Goal: Task Accomplishment & Management: Complete application form

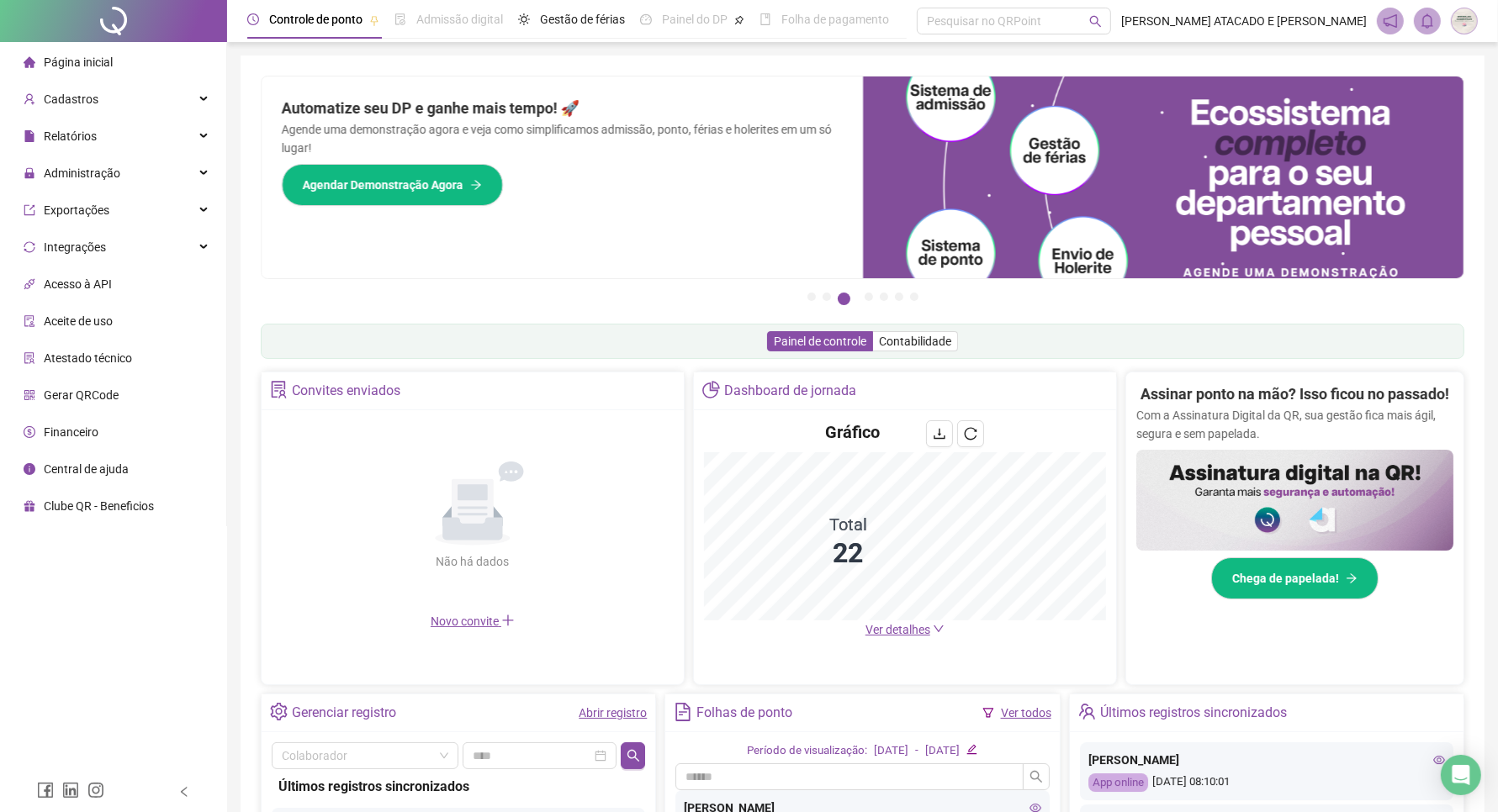
click at [939, 631] on icon "down" at bounding box center [939, 628] width 10 height 6
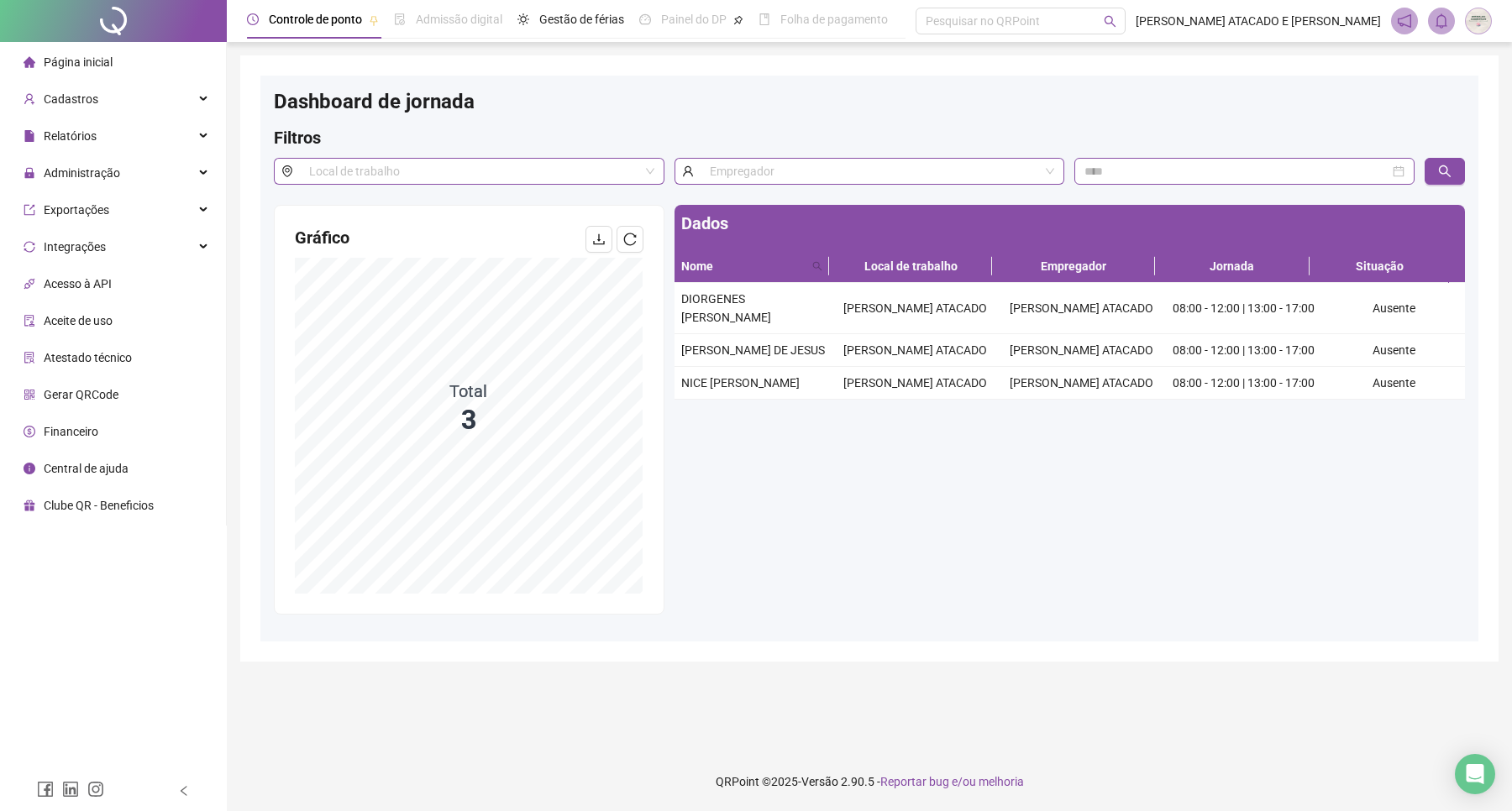
click at [141, 55] on li "Página inicial" at bounding box center [113, 62] width 220 height 34
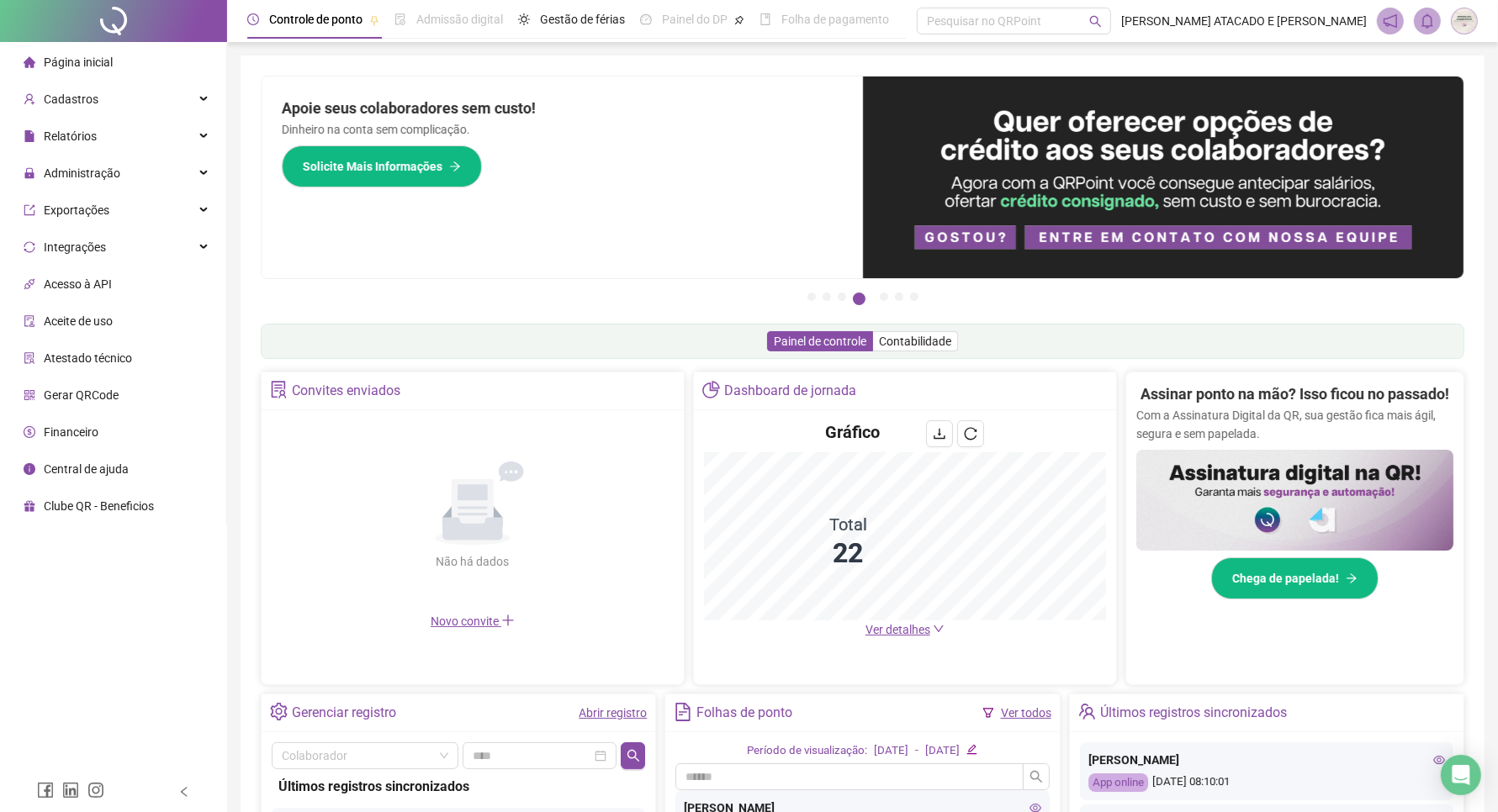
click at [91, 50] on div "Página inicial" at bounding box center [68, 62] width 89 height 34
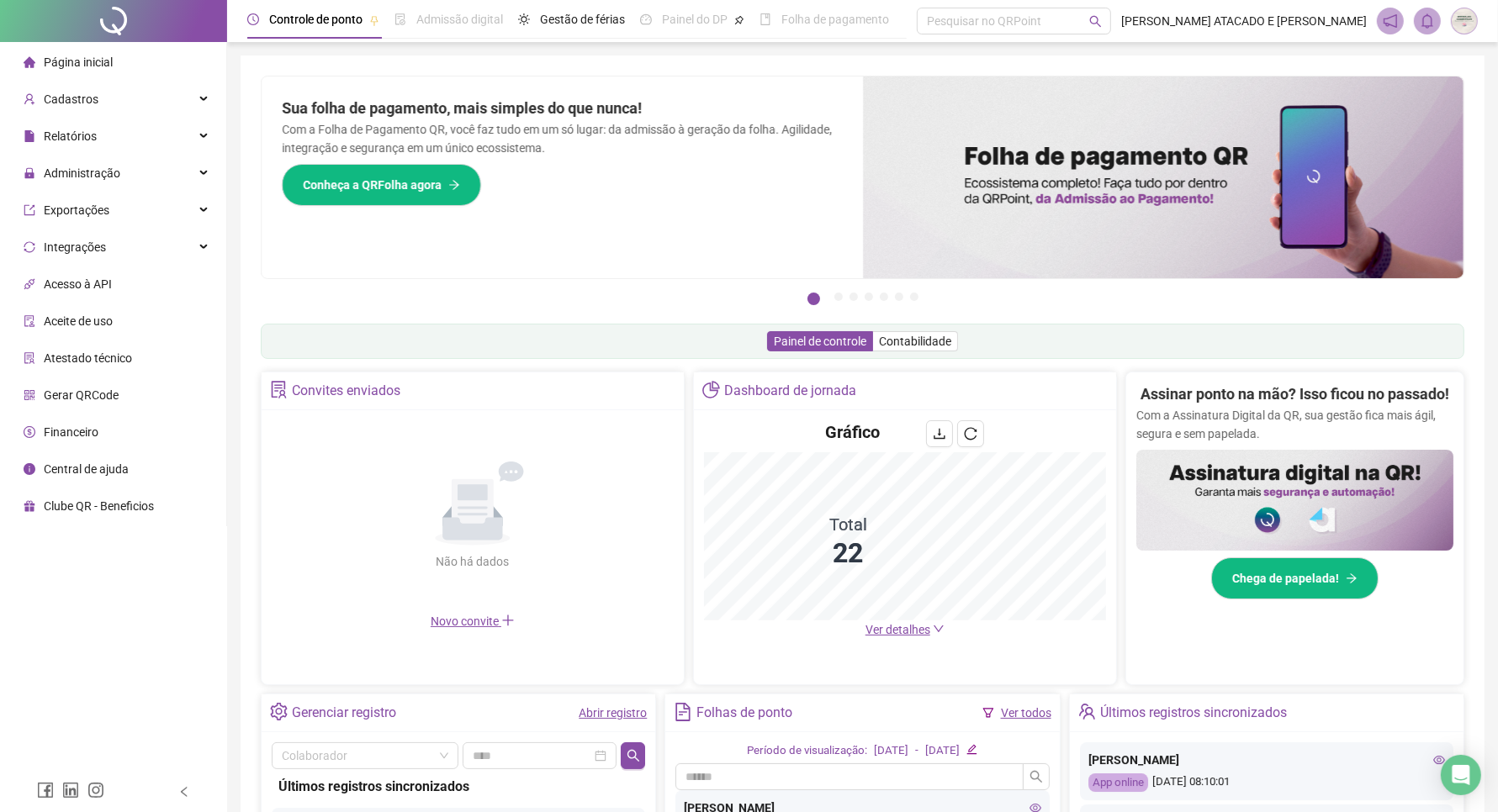
click at [114, 394] on span "Gerar QRCode" at bounding box center [81, 395] width 75 height 14
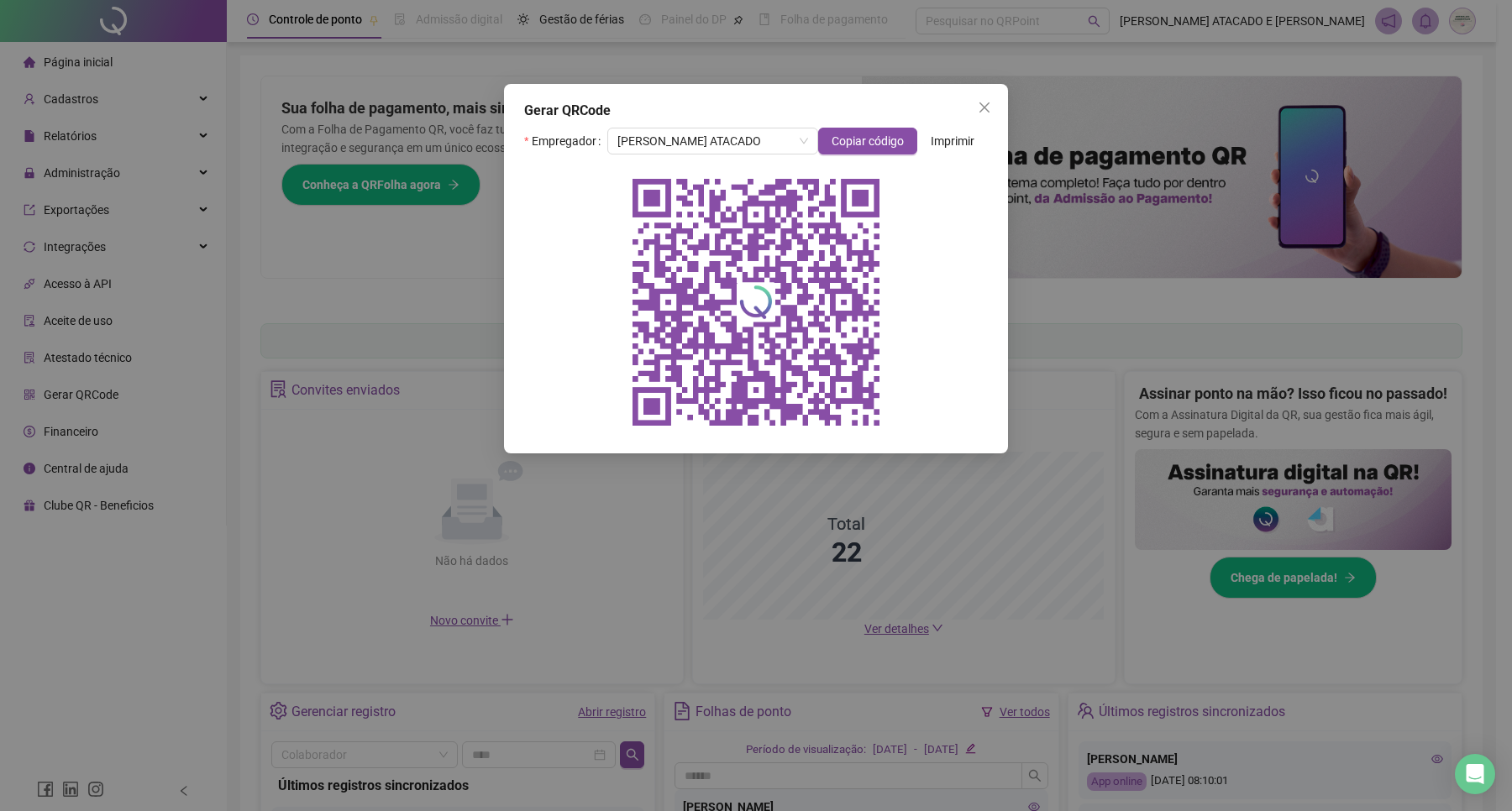
click at [947, 147] on span "Imprimir" at bounding box center [953, 141] width 44 height 18
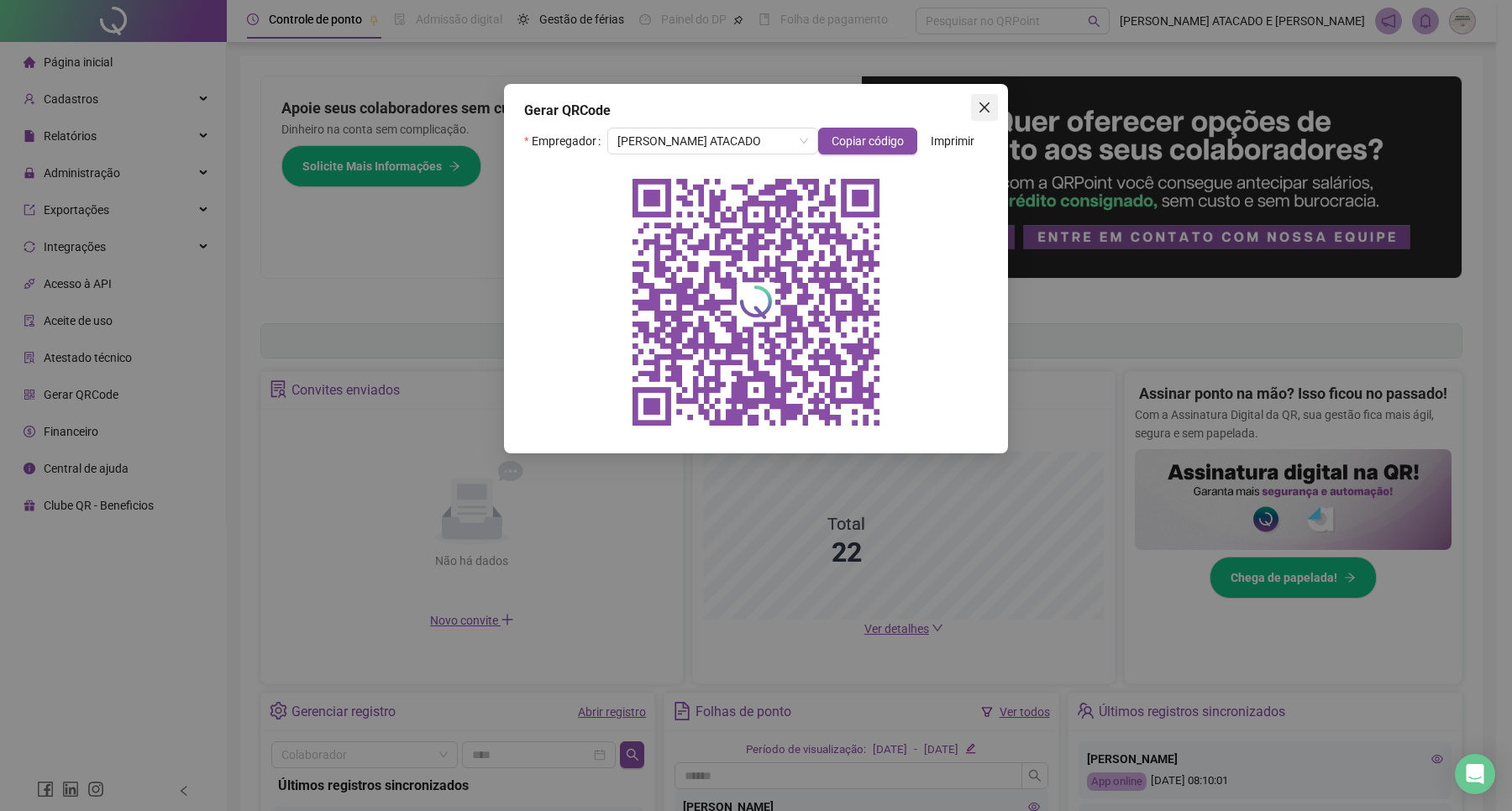
click at [981, 108] on icon "close" at bounding box center [984, 107] width 14 height 14
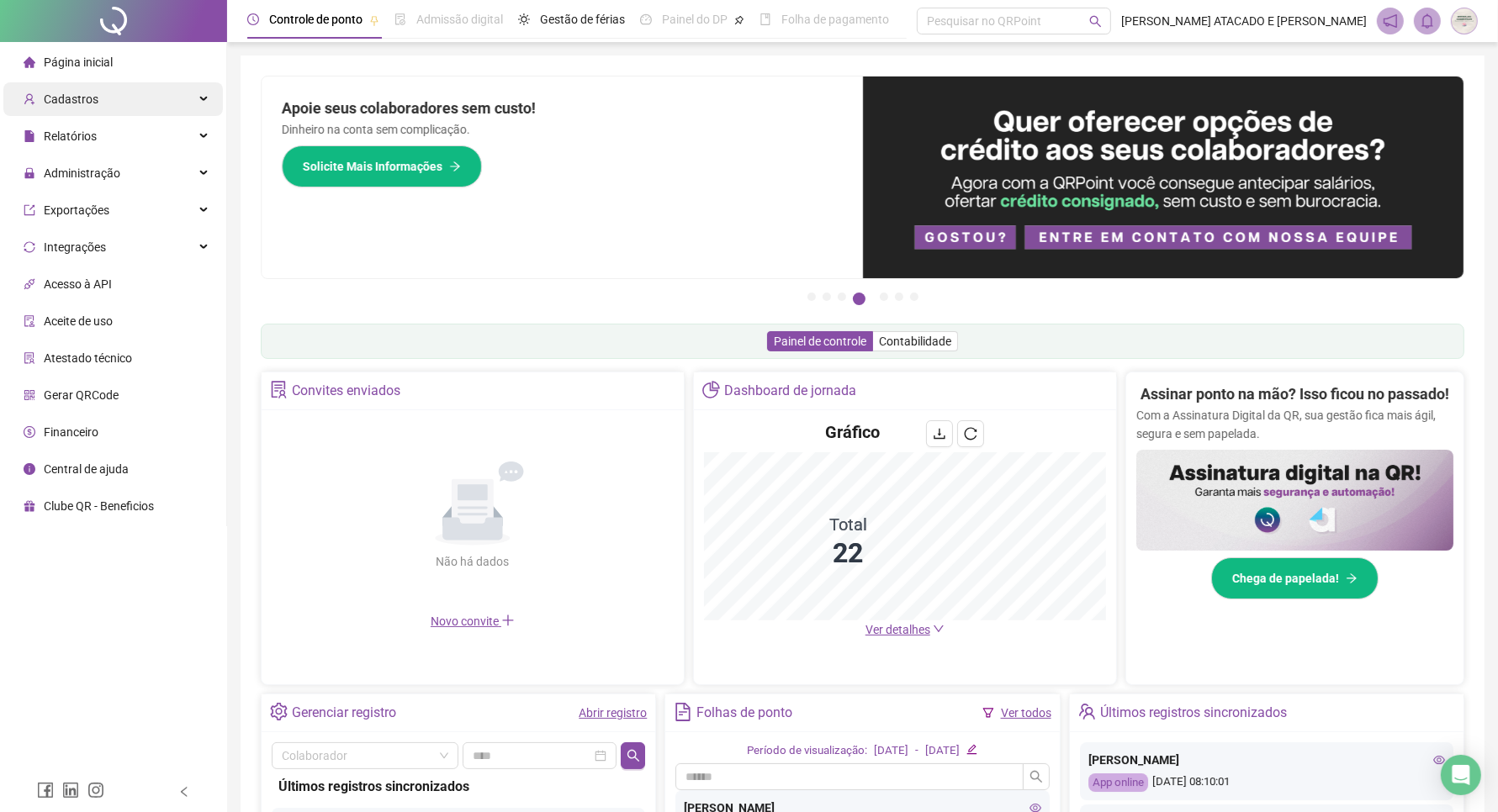
click at [99, 107] on div "Cadastros" at bounding box center [114, 99] width 220 height 34
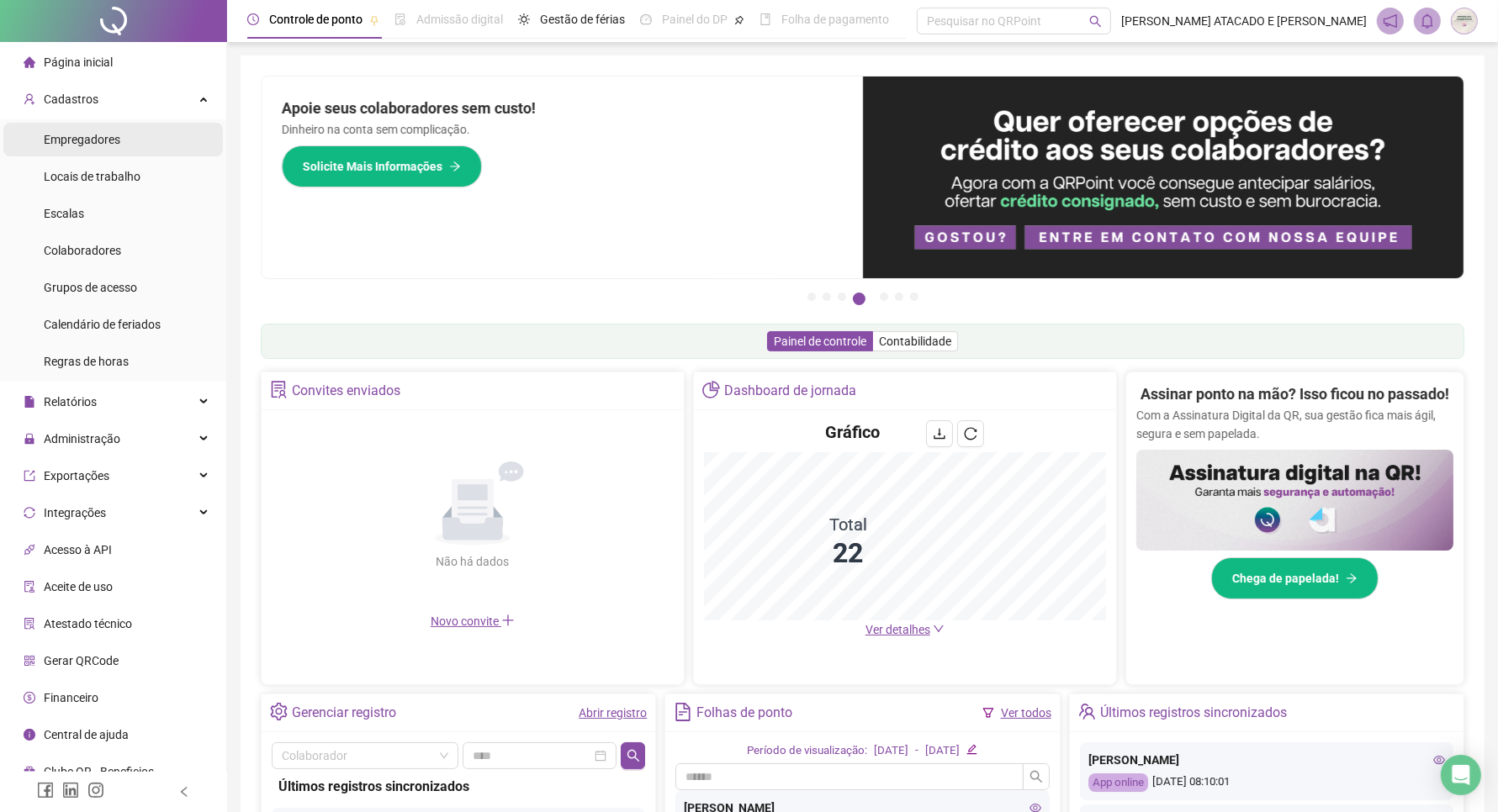
click at [119, 135] on span "Empregadores" at bounding box center [82, 139] width 77 height 14
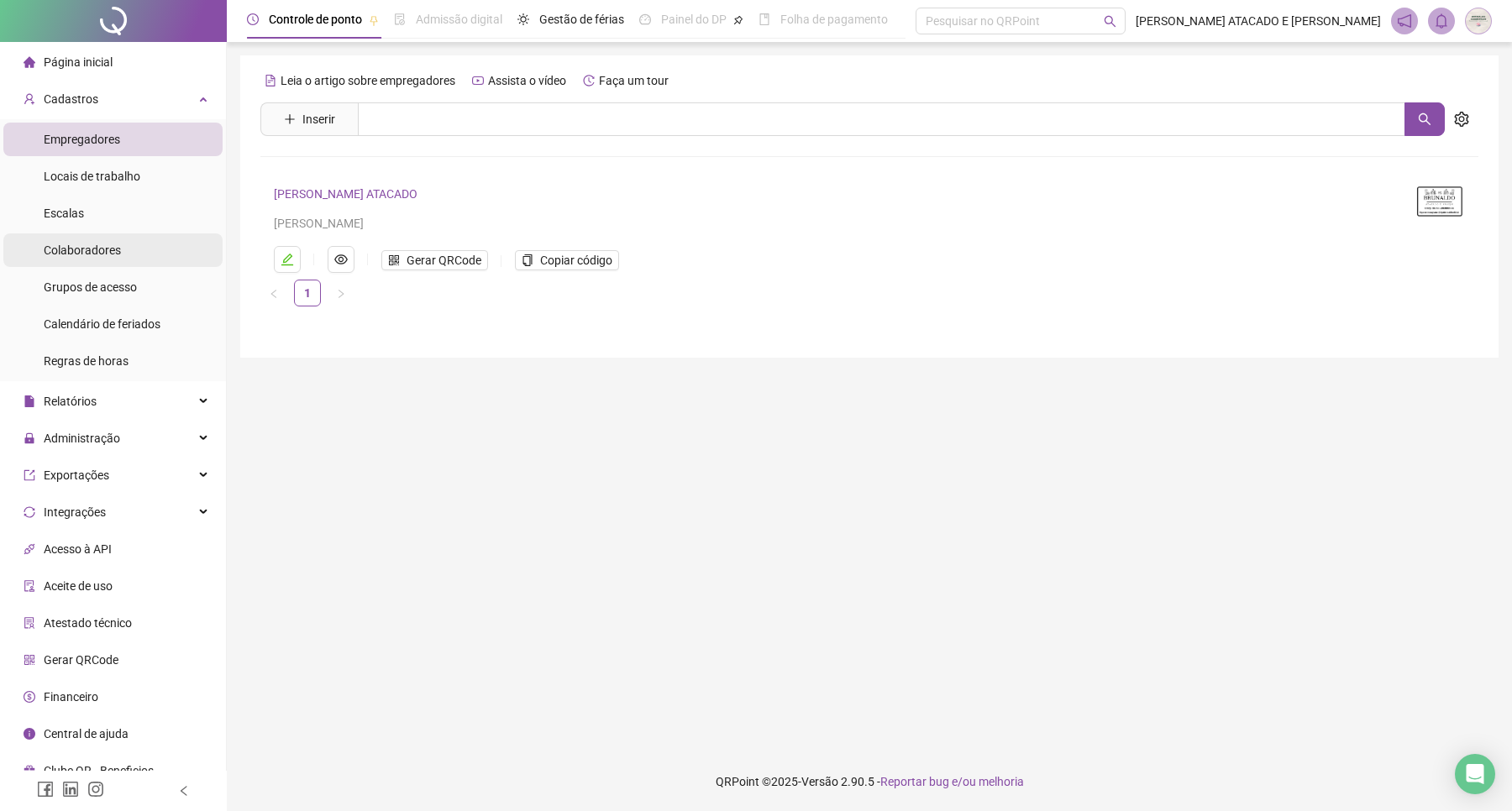
click at [115, 250] on span "Colaboradores" at bounding box center [82, 250] width 78 height 14
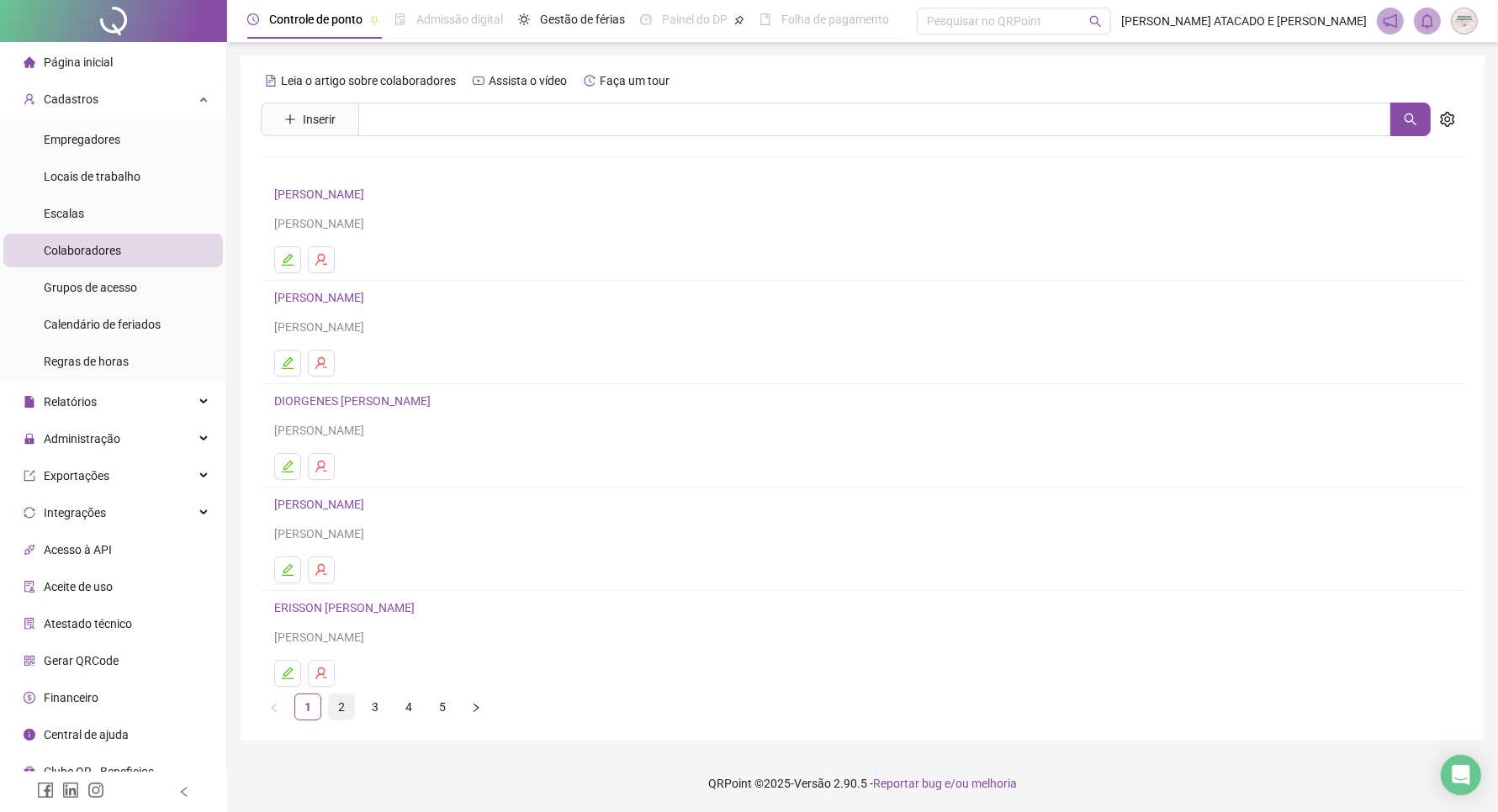
click at [347, 720] on link "2" at bounding box center [342, 708] width 26 height 26
click at [370, 715] on link "3" at bounding box center [375, 708] width 26 height 26
click at [304, 711] on link "1" at bounding box center [308, 708] width 26 height 26
click at [313, 110] on span "Inserir" at bounding box center [320, 119] width 33 height 18
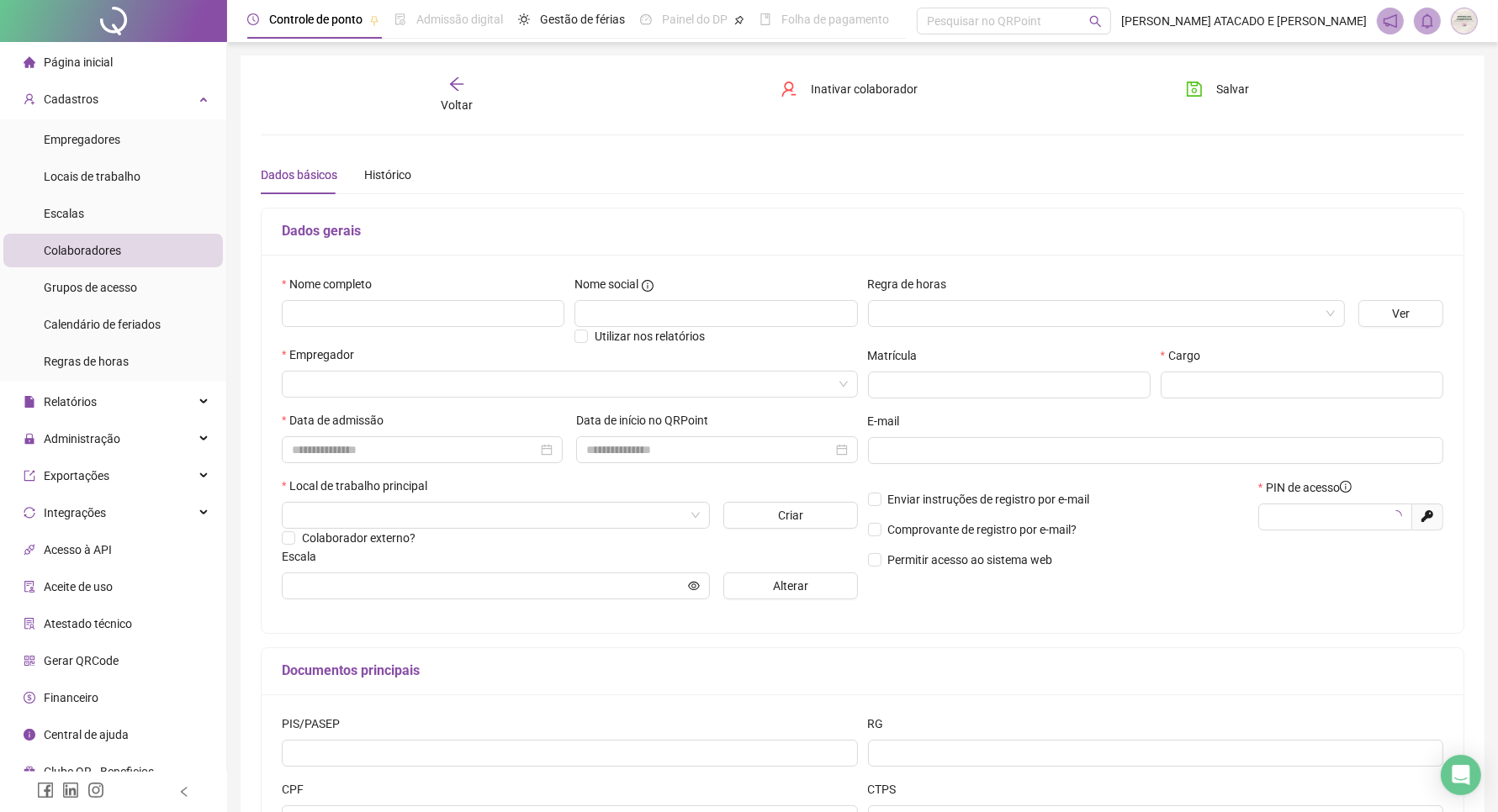
type input "*****"
click at [387, 309] on input "text" at bounding box center [423, 313] width 283 height 27
type input "*****"
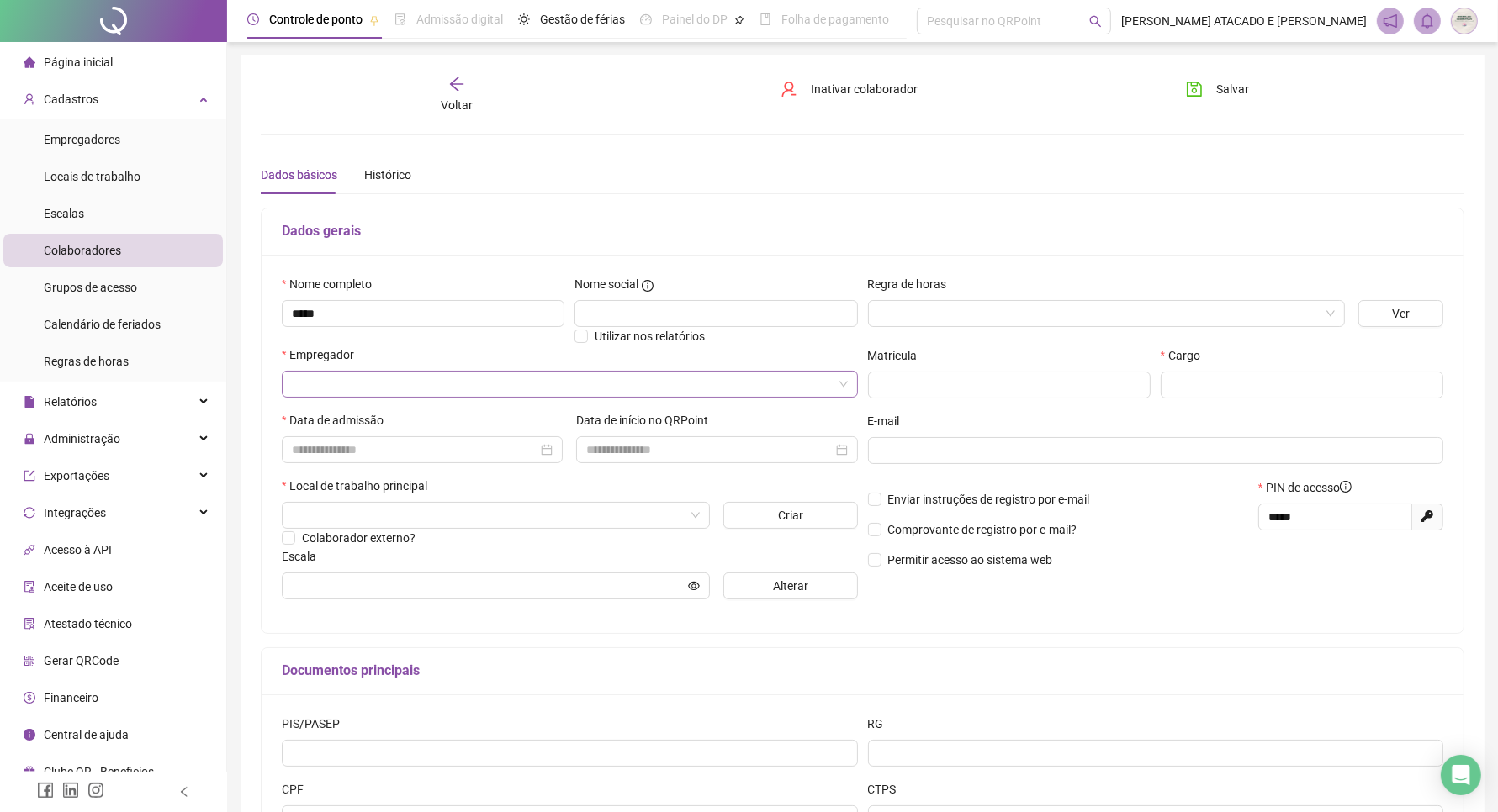
click at [380, 377] on input "search" at bounding box center [562, 384] width 541 height 26
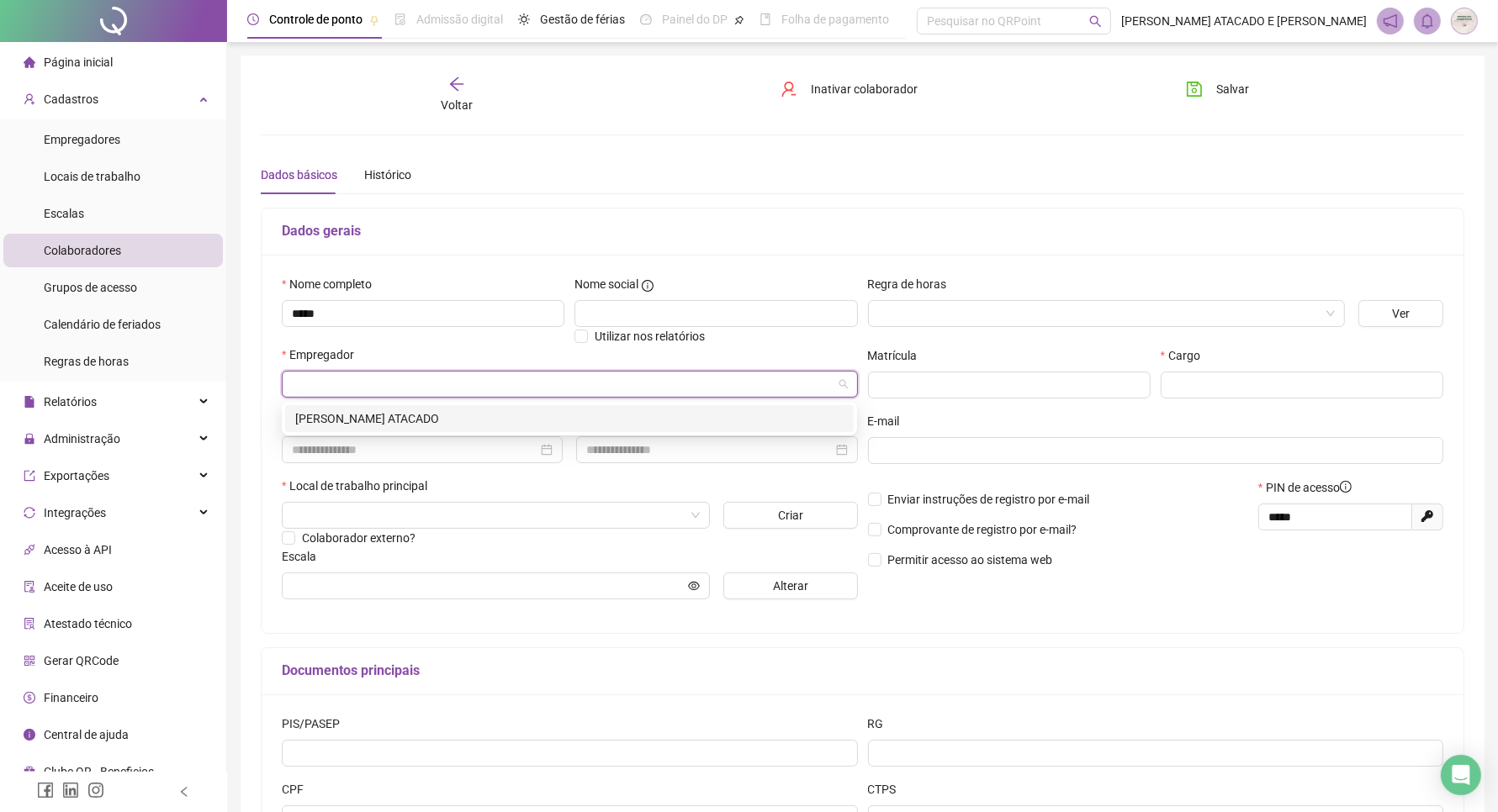
click at [362, 415] on div "[PERSON_NAME] ATACADO" at bounding box center [569, 418] width 548 height 18
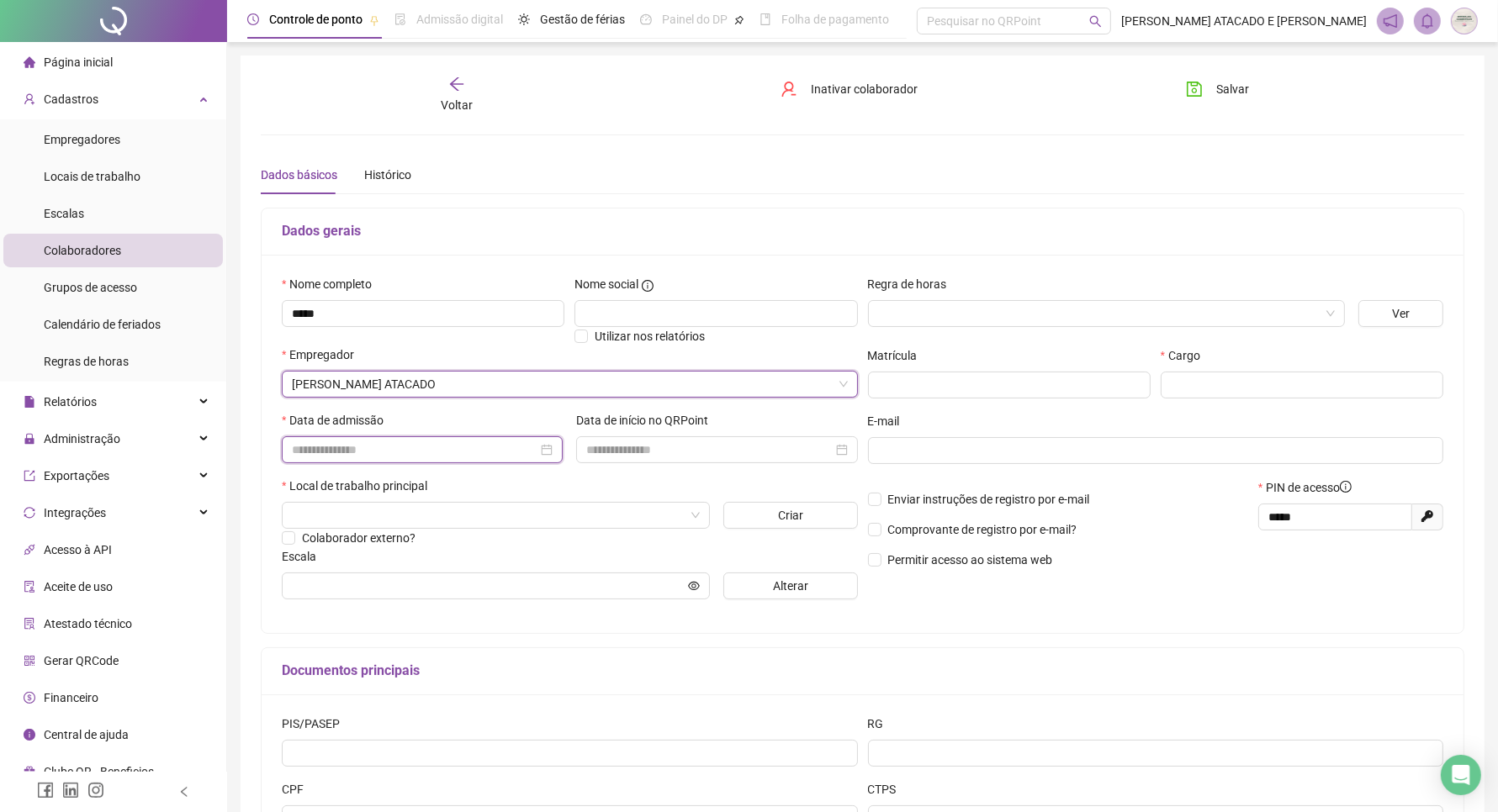
click at [357, 443] on input at bounding box center [415, 449] width 245 height 18
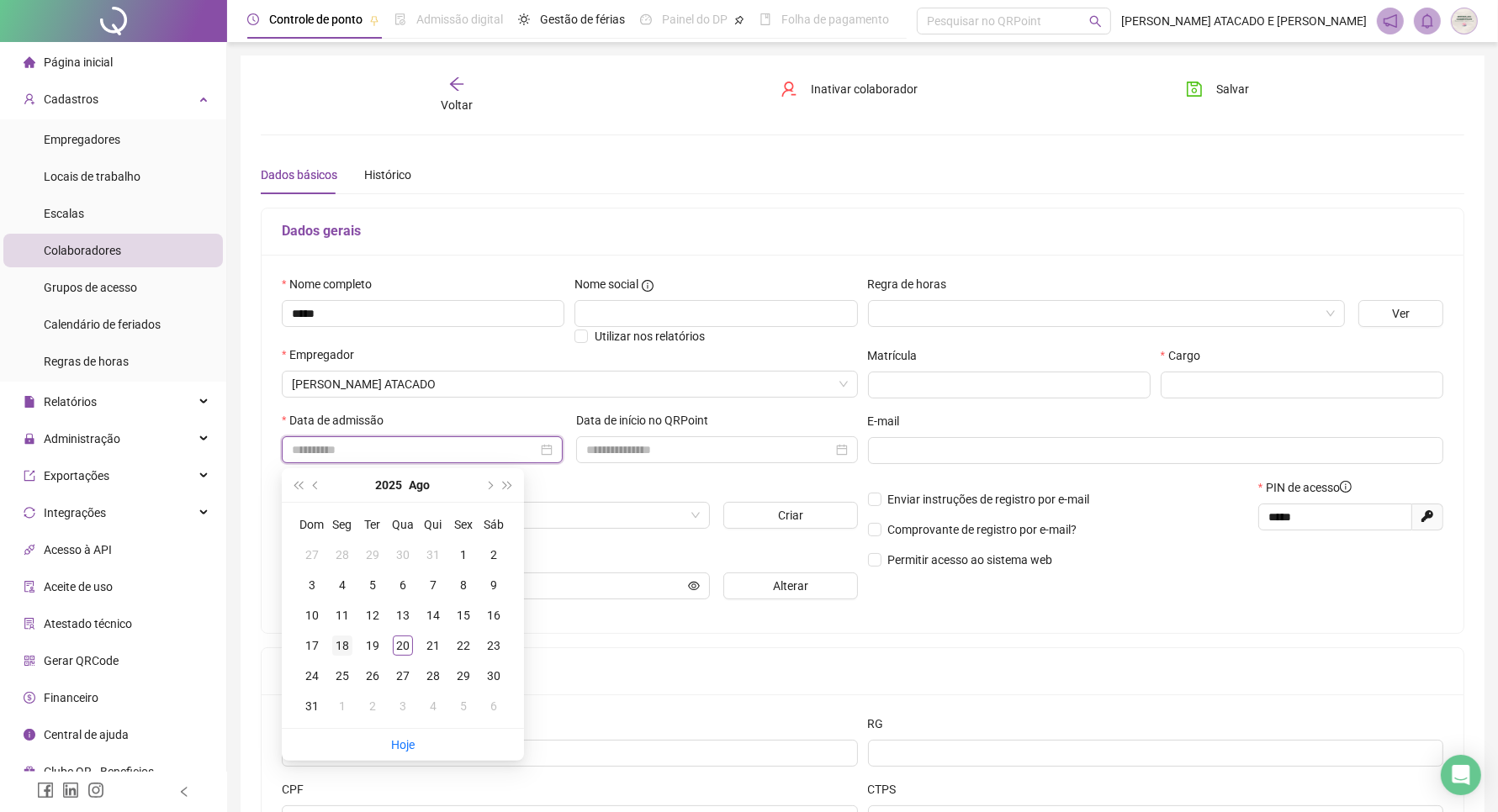
type input "**********"
click at [349, 642] on div "18" at bounding box center [342, 645] width 20 height 20
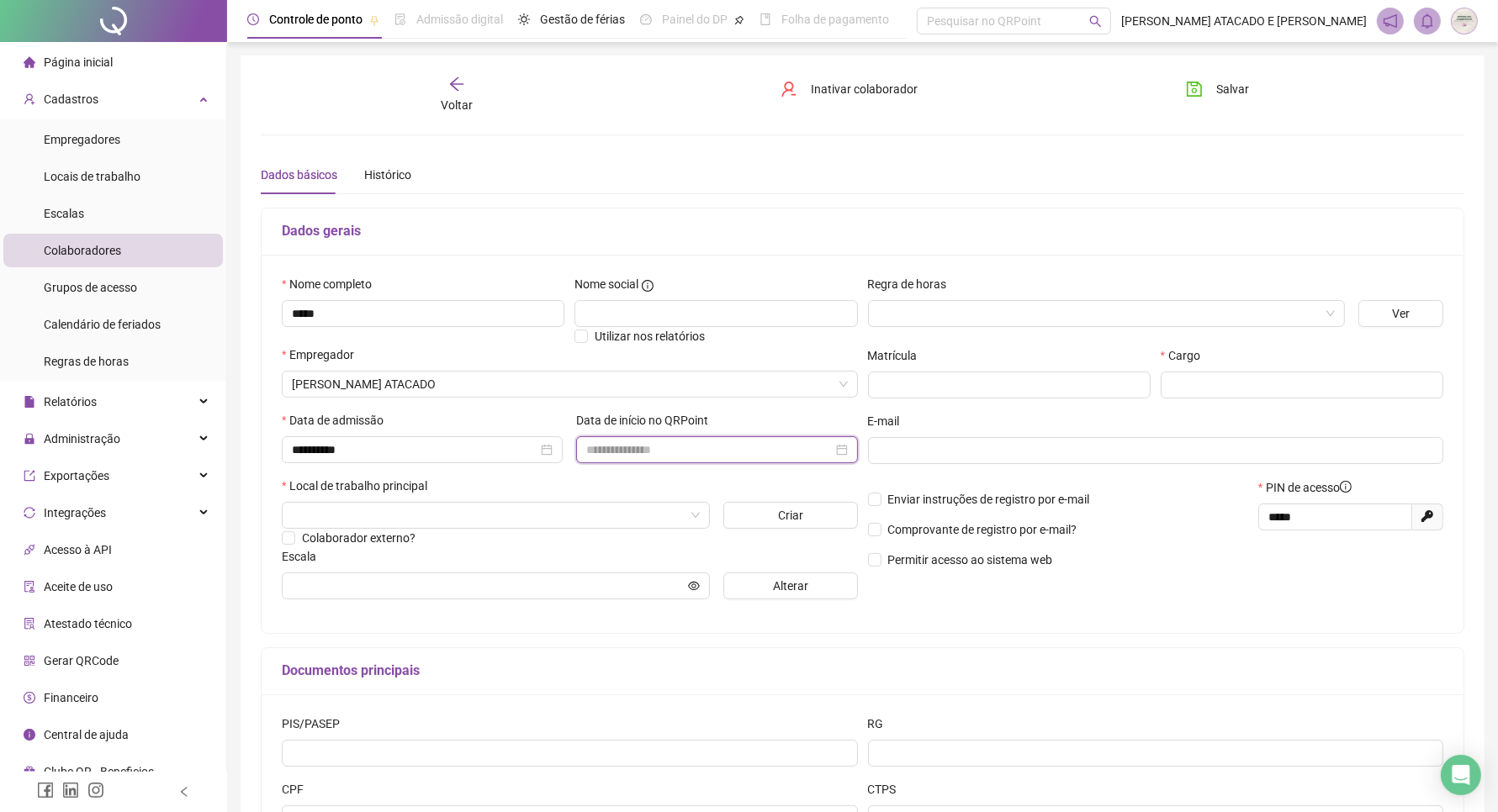
click at [635, 446] on input at bounding box center [709, 449] width 245 height 18
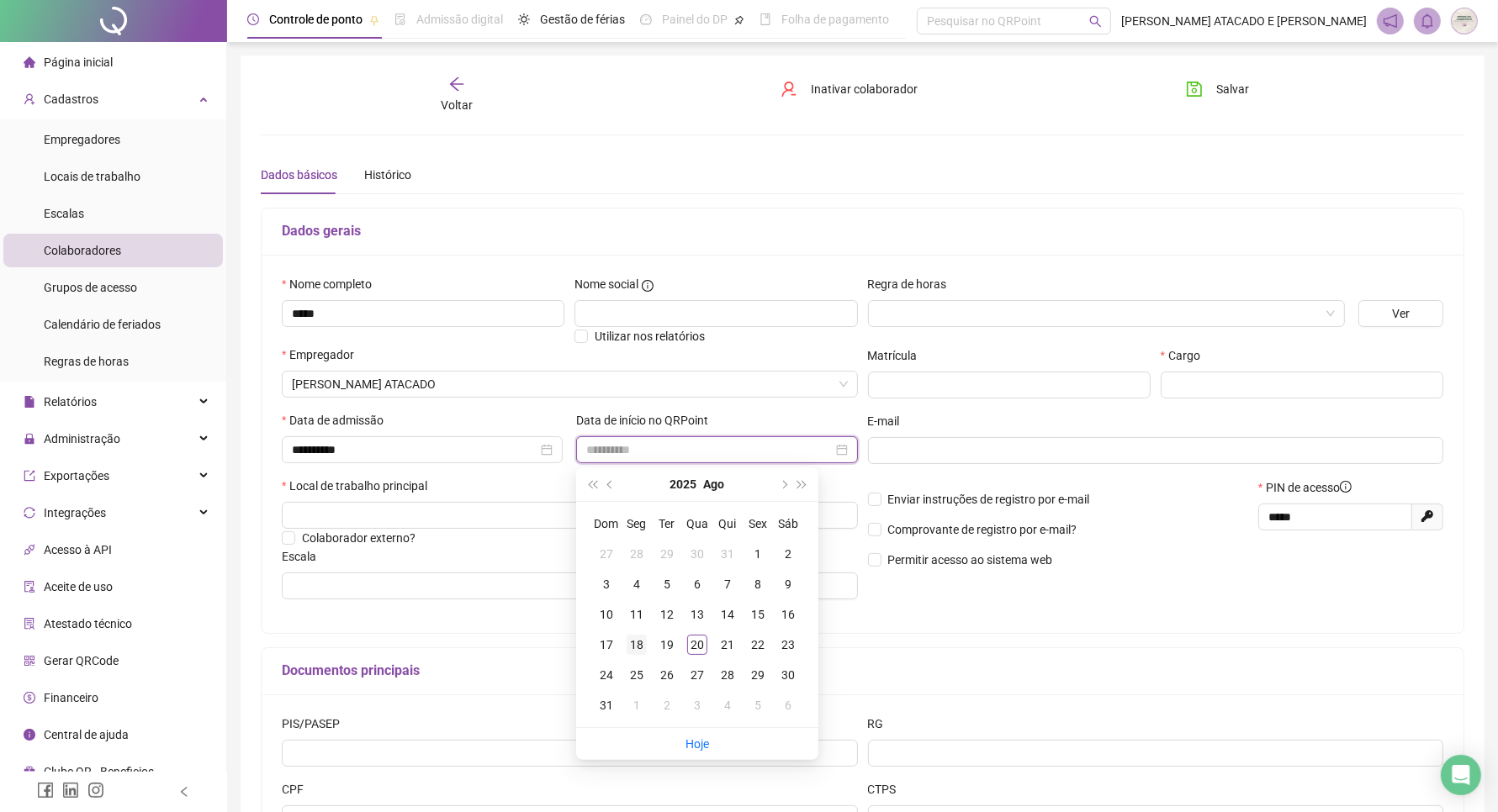
type input "**********"
click at [633, 644] on div "18" at bounding box center [636, 645] width 20 height 20
click at [633, 644] on div "**********" at bounding box center [863, 537] width 1203 height 659
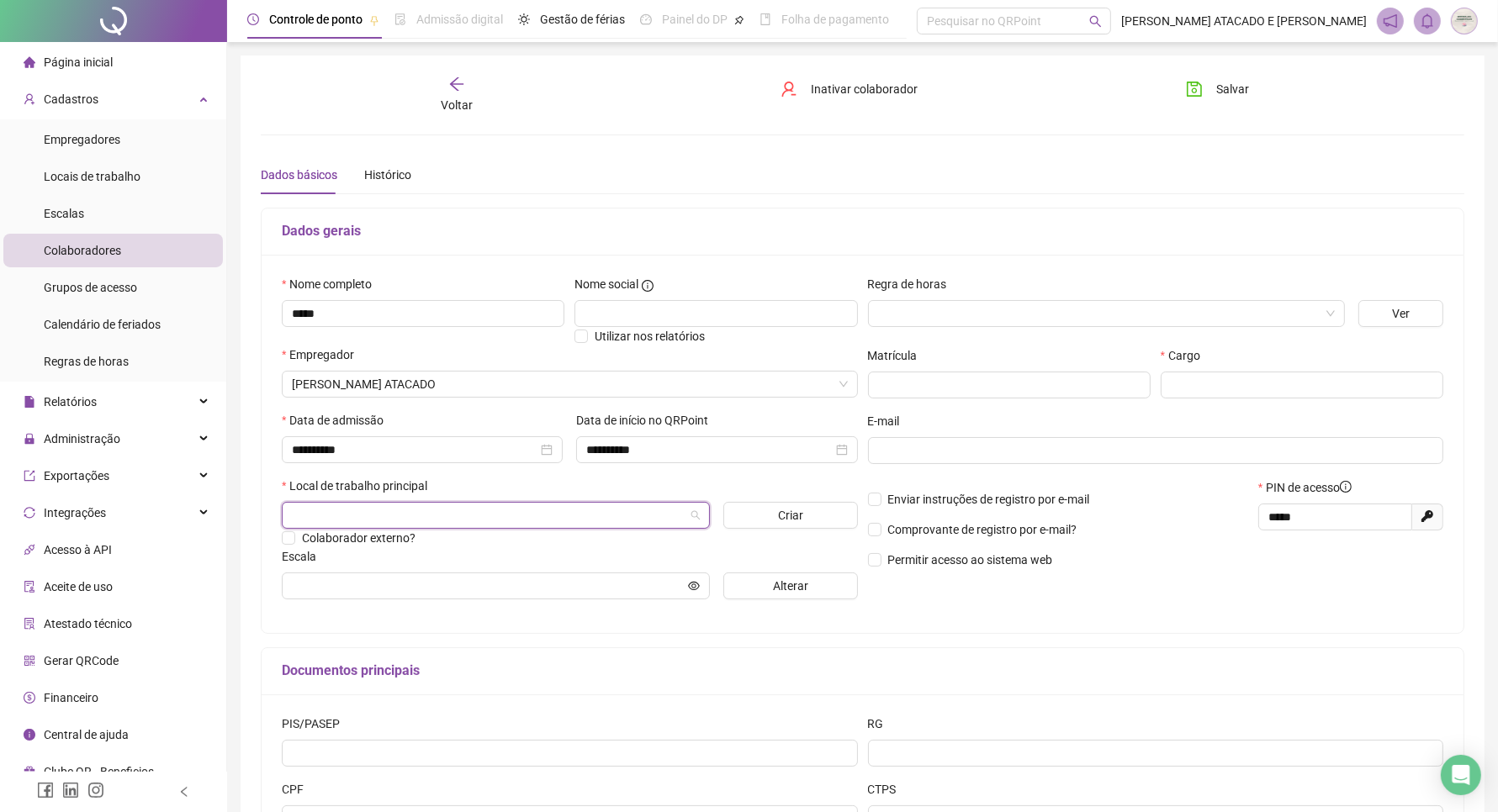
click at [402, 526] on input "search" at bounding box center [488, 515] width 393 height 26
click at [400, 547] on div "[PERSON_NAME] ATACADO" at bounding box center [495, 551] width 401 height 18
click at [1262, 373] on input "text" at bounding box center [1302, 384] width 283 height 27
type input "**********"
click at [1195, 412] on div "E-mail" at bounding box center [1156, 425] width 576 height 26
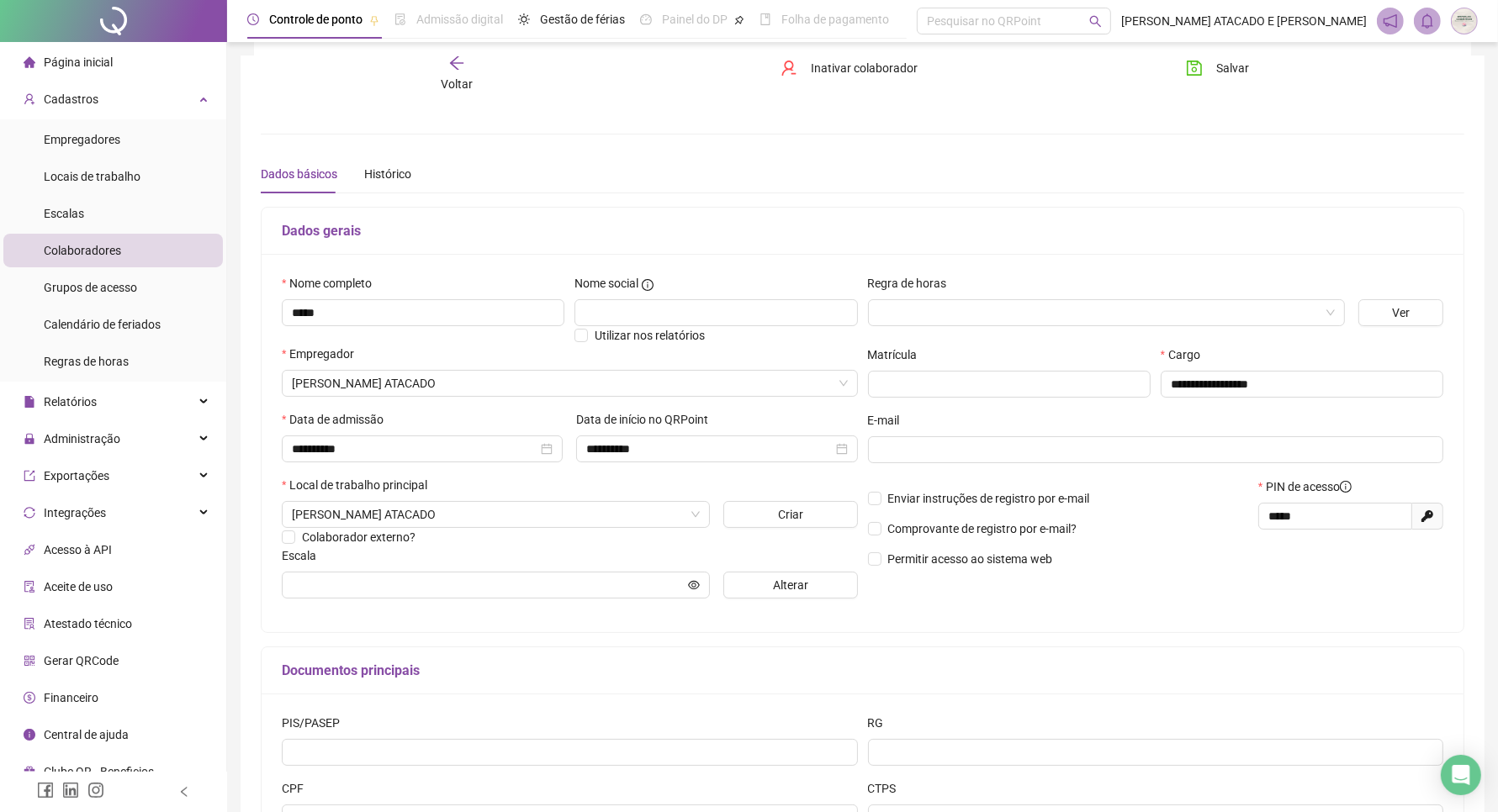
scroll to position [105, 0]
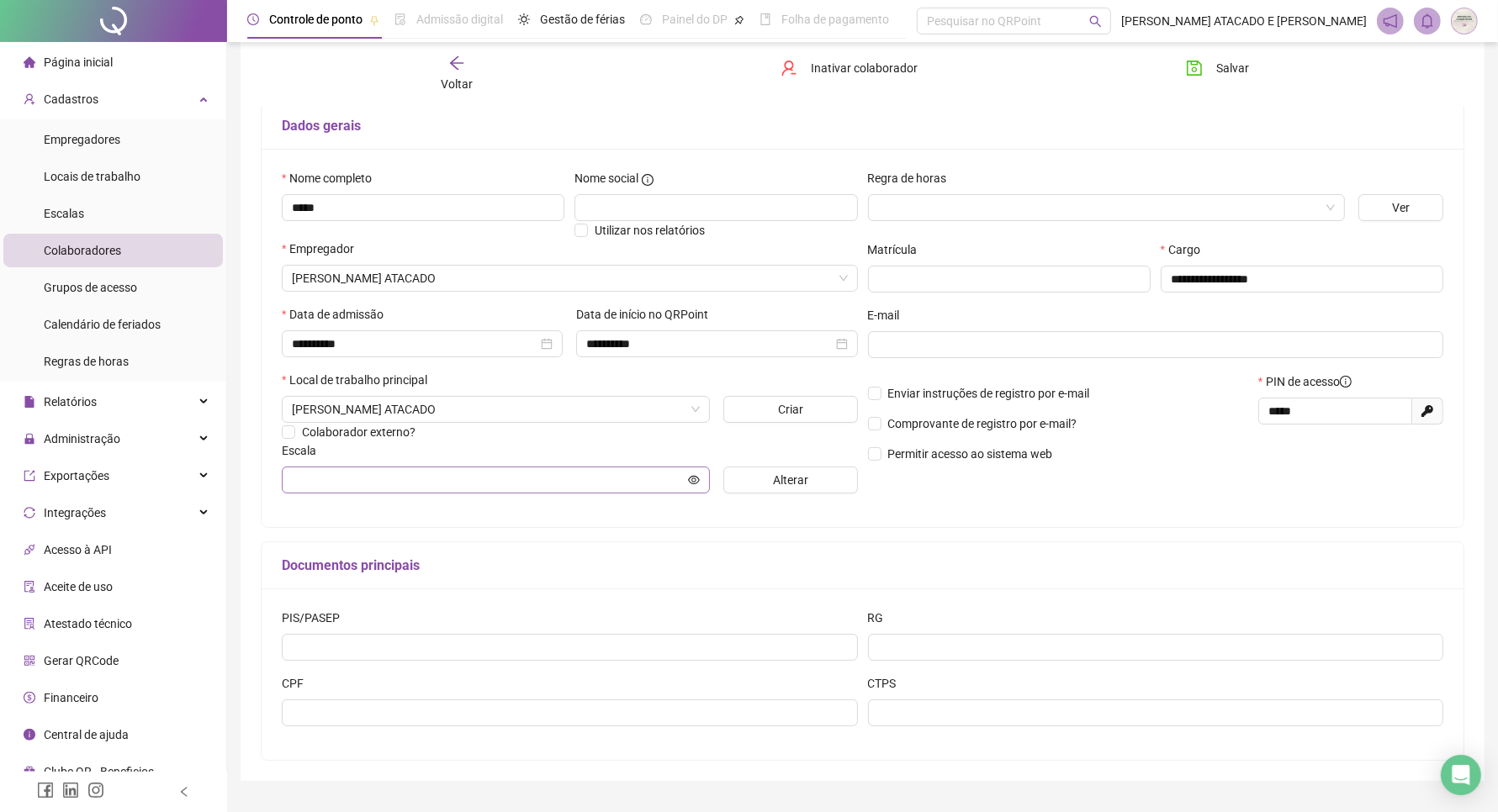
click at [357, 493] on span at bounding box center [496, 480] width 429 height 27
click at [759, 493] on button "Alterar" at bounding box center [790, 480] width 134 height 27
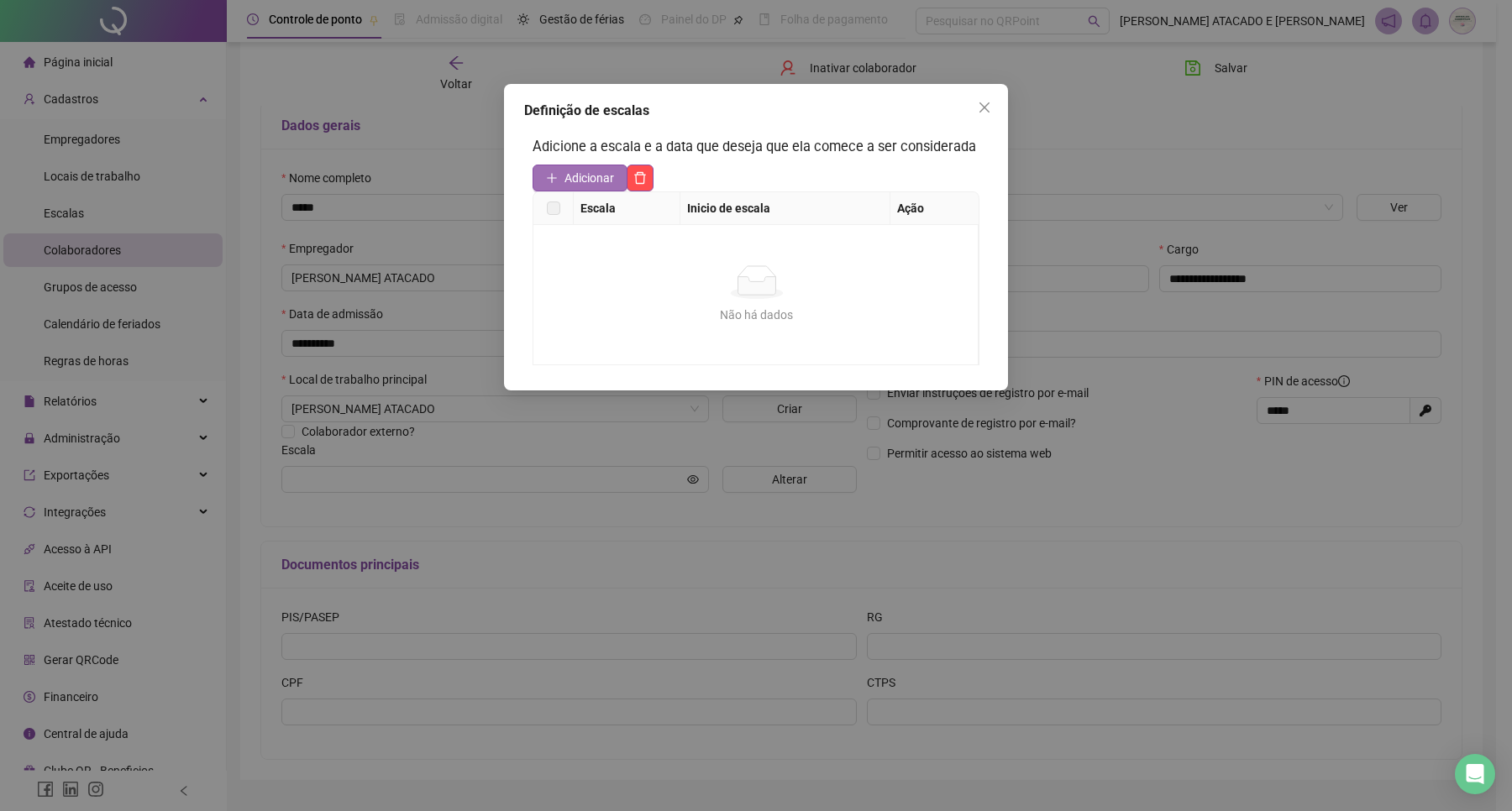
click at [606, 179] on span "Adicionar" at bounding box center [589, 178] width 49 height 18
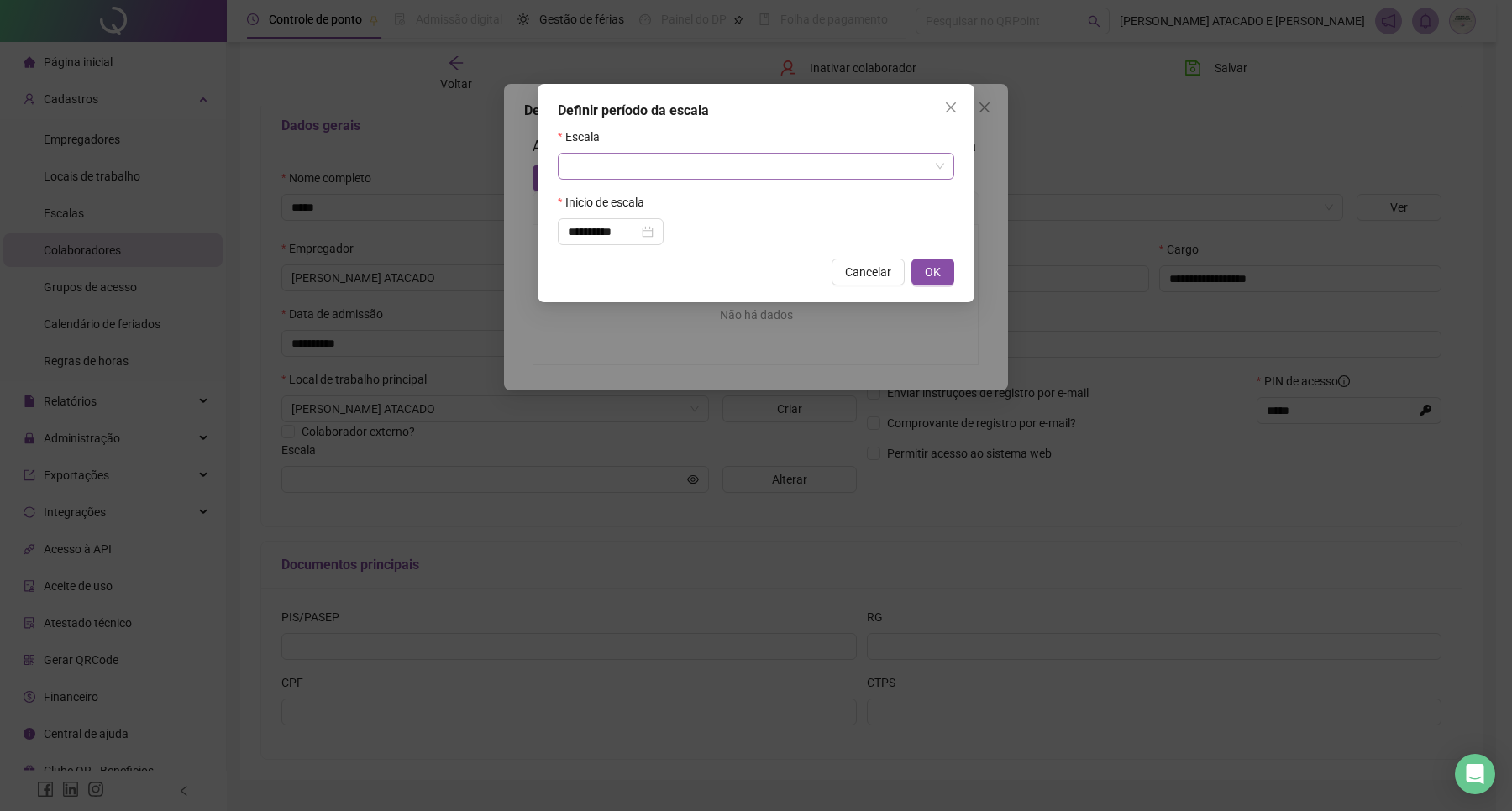
click at [604, 165] on input "search" at bounding box center [748, 166] width 361 height 26
click at [624, 248] on div "6X1" at bounding box center [756, 254] width 370 height 18
click at [934, 269] on span "OK" at bounding box center [932, 272] width 16 height 18
type input "***"
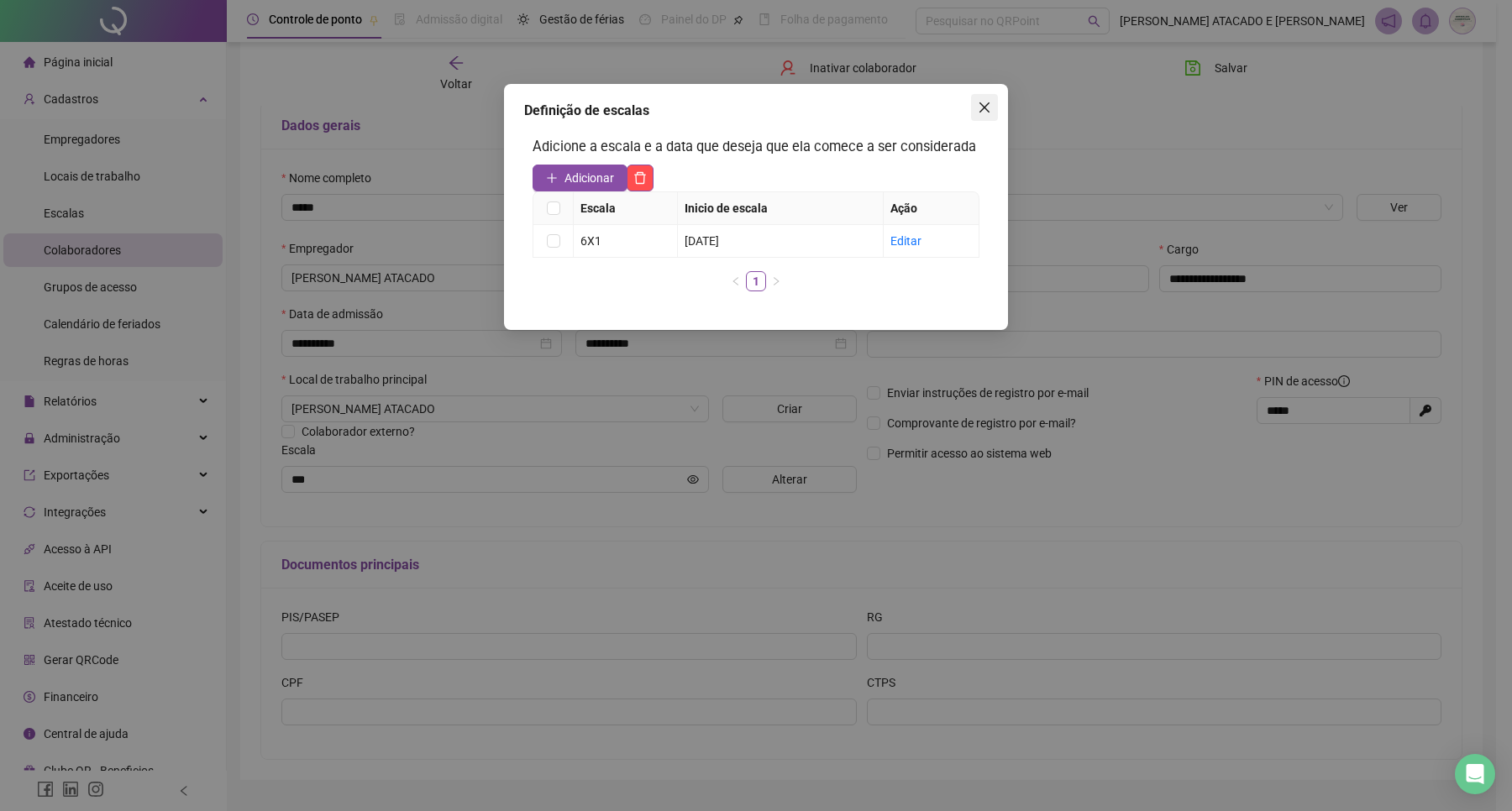
click at [994, 118] on button "Close" at bounding box center [984, 107] width 27 height 27
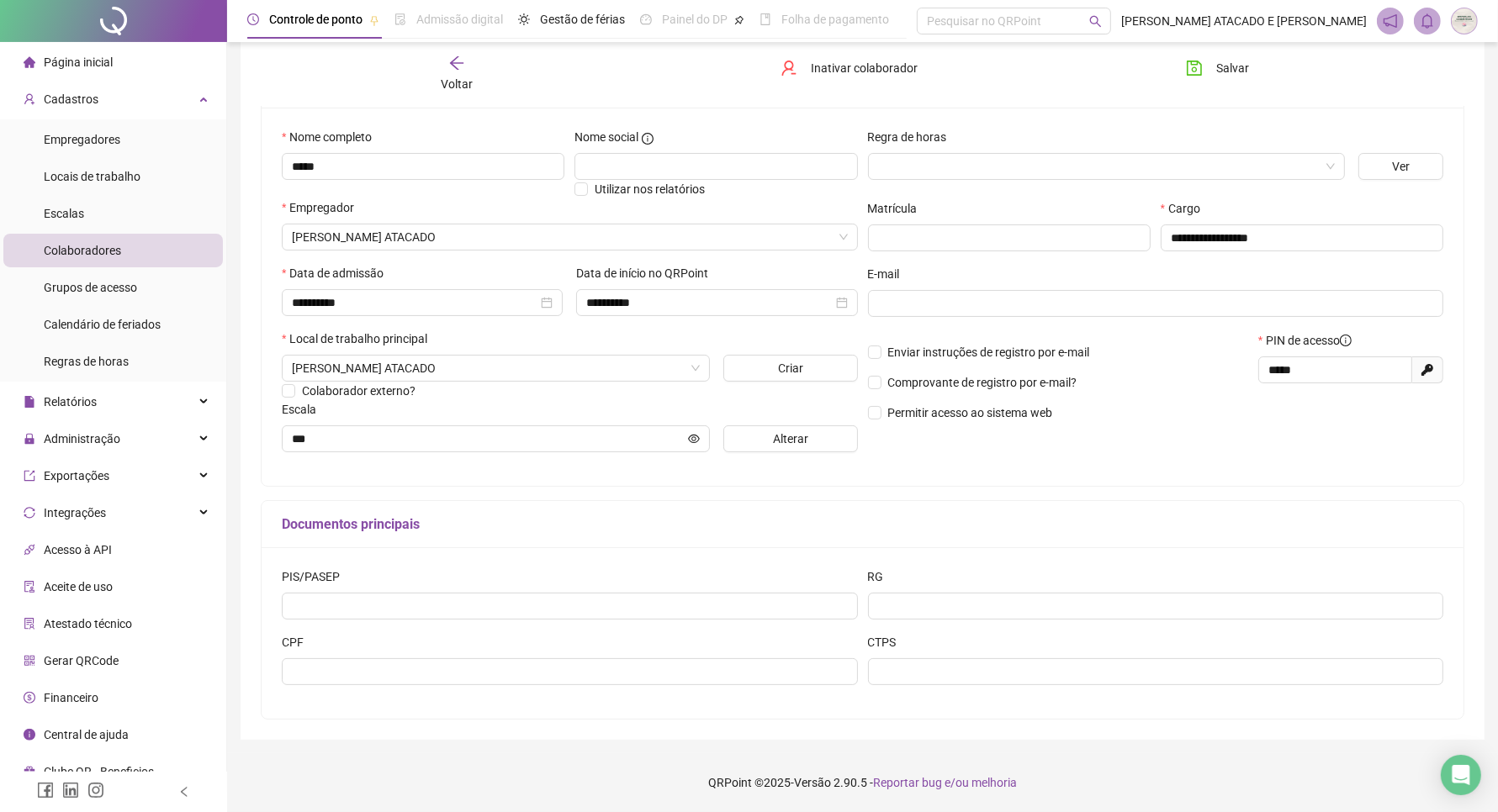
scroll to position [0, 0]
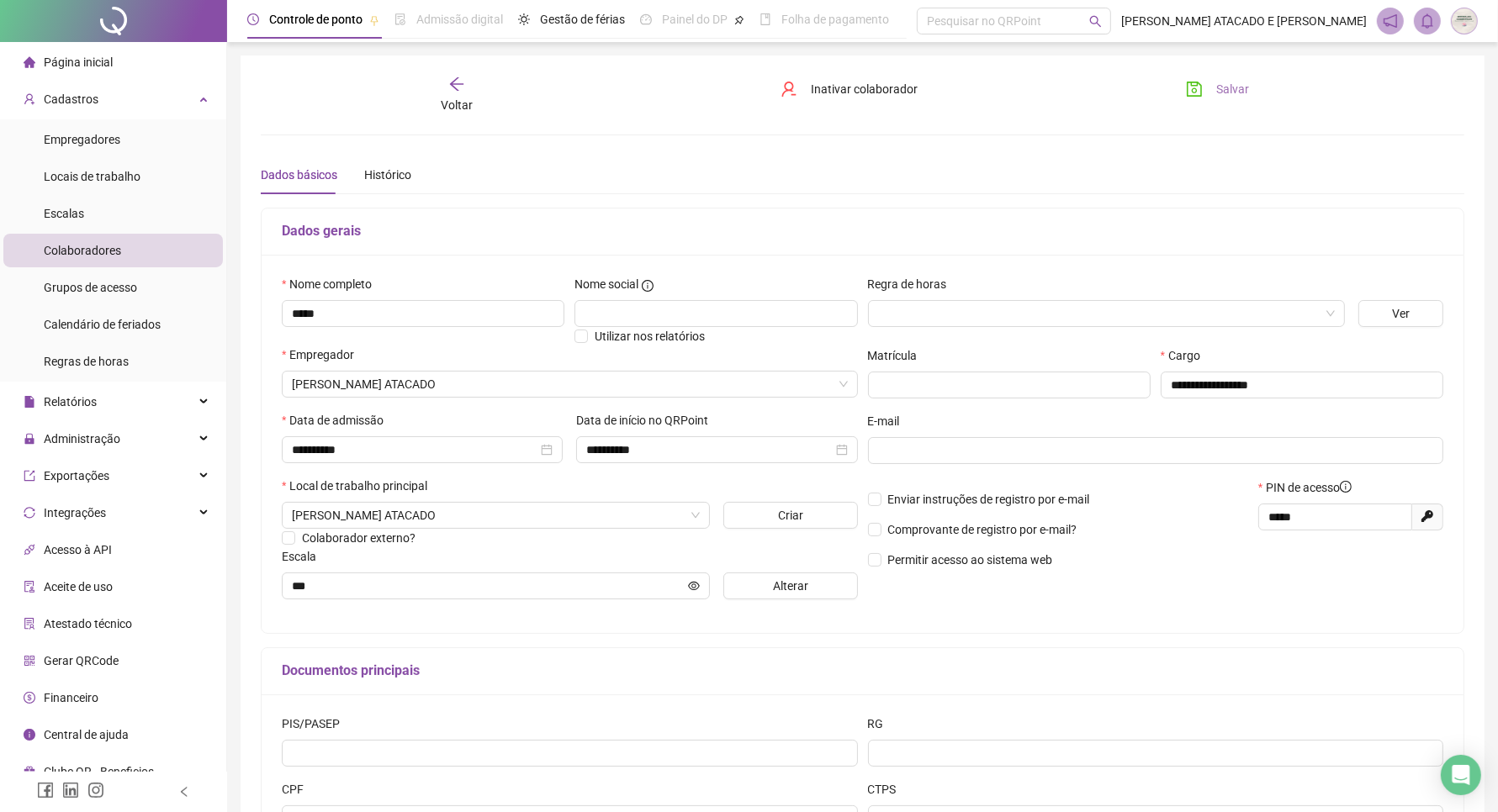
click at [1199, 89] on icon "save" at bounding box center [1194, 89] width 16 height 16
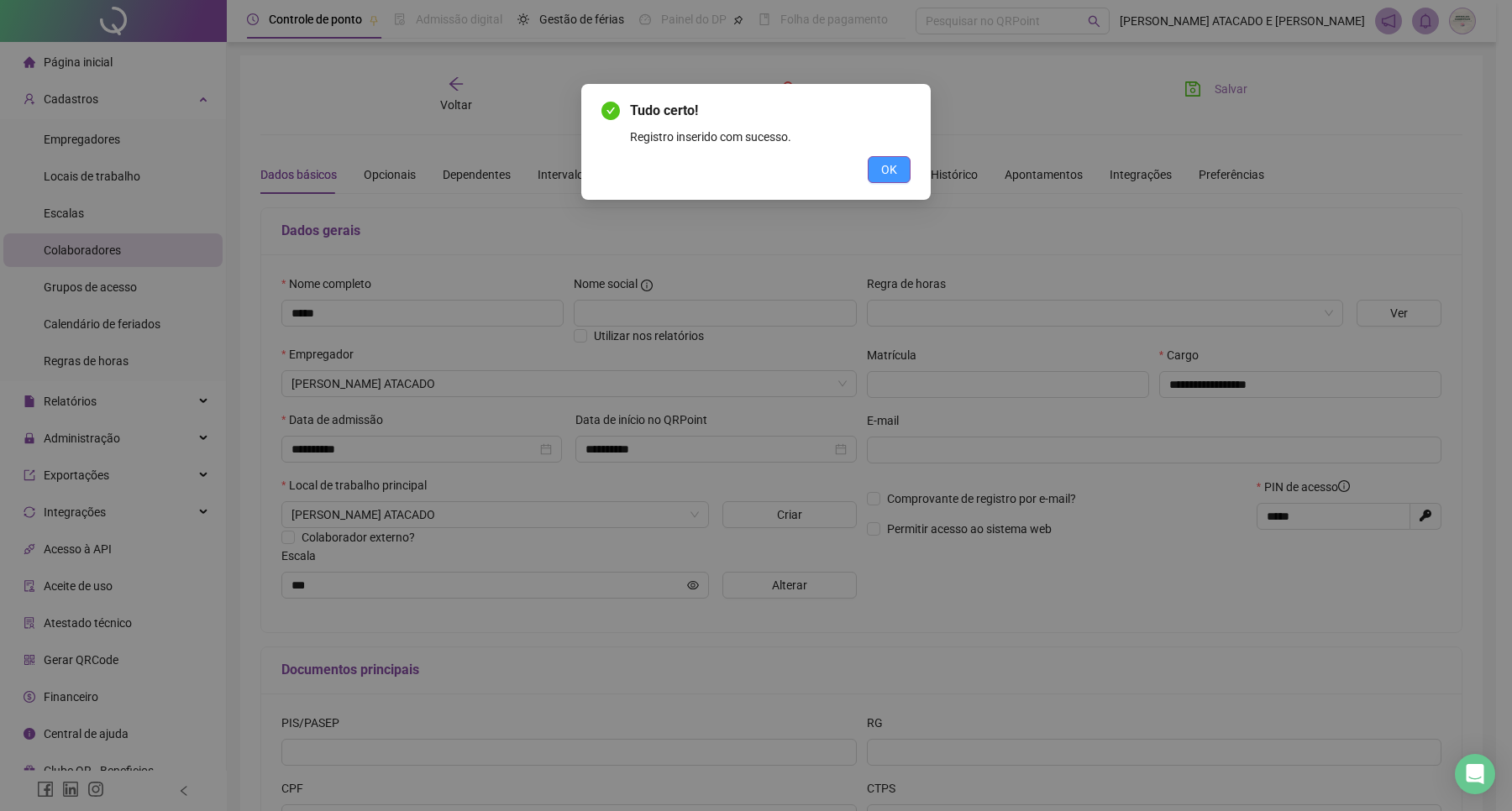
click at [880, 177] on button "OK" at bounding box center [889, 169] width 43 height 27
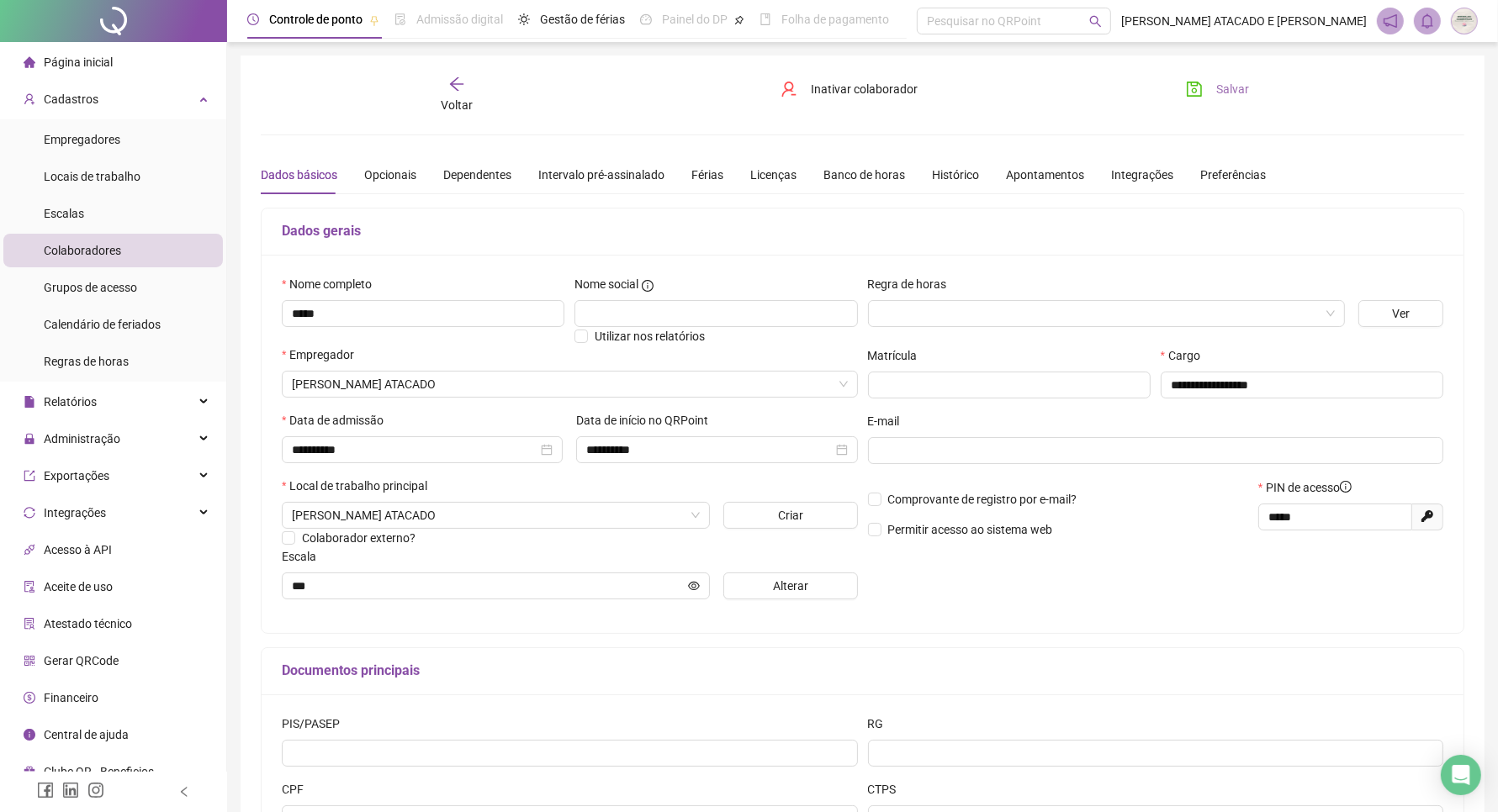
click at [429, 114] on div "Voltar" at bounding box center [457, 95] width 190 height 38
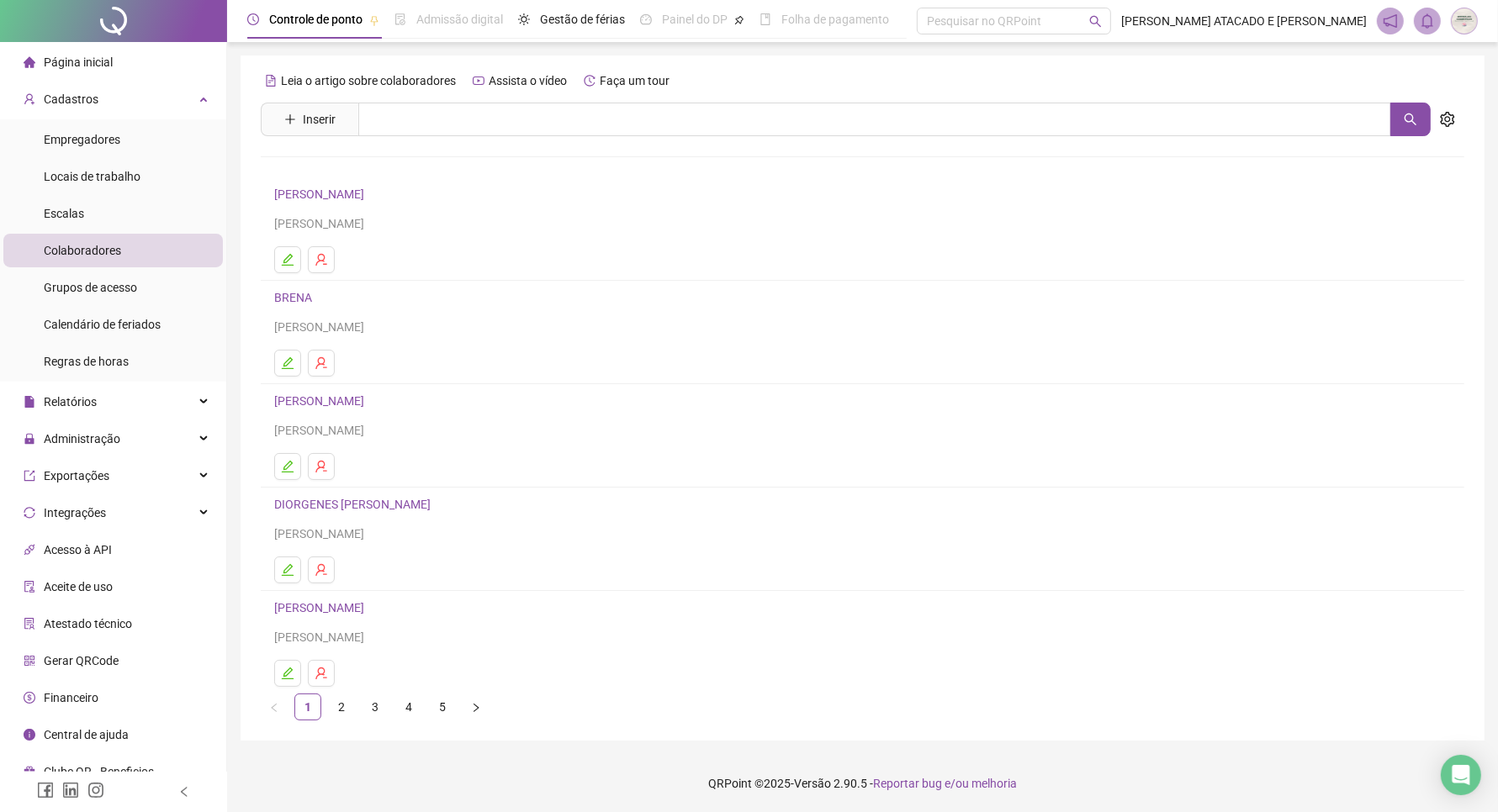
click at [351, 125] on span "Inserir" at bounding box center [309, 119] width 98 height 34
click at [338, 125] on button "Inserir" at bounding box center [309, 119] width 78 height 27
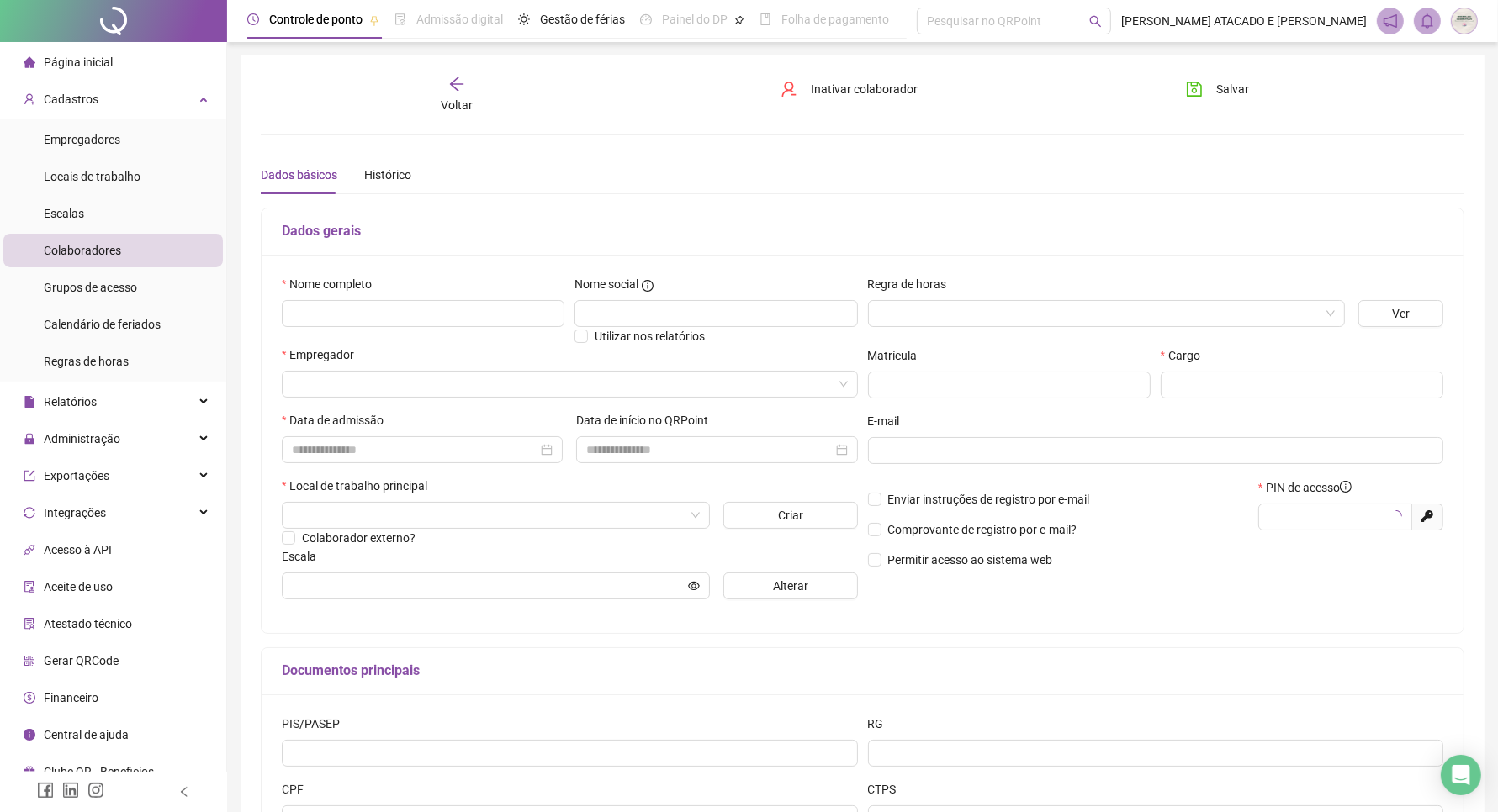
type input "*****"
click at [407, 299] on div "Nome completo" at bounding box center [423, 287] width 283 height 26
click at [418, 309] on input "text" at bounding box center [423, 313] width 283 height 27
type input "*****"
click at [415, 379] on input "search" at bounding box center [562, 384] width 541 height 26
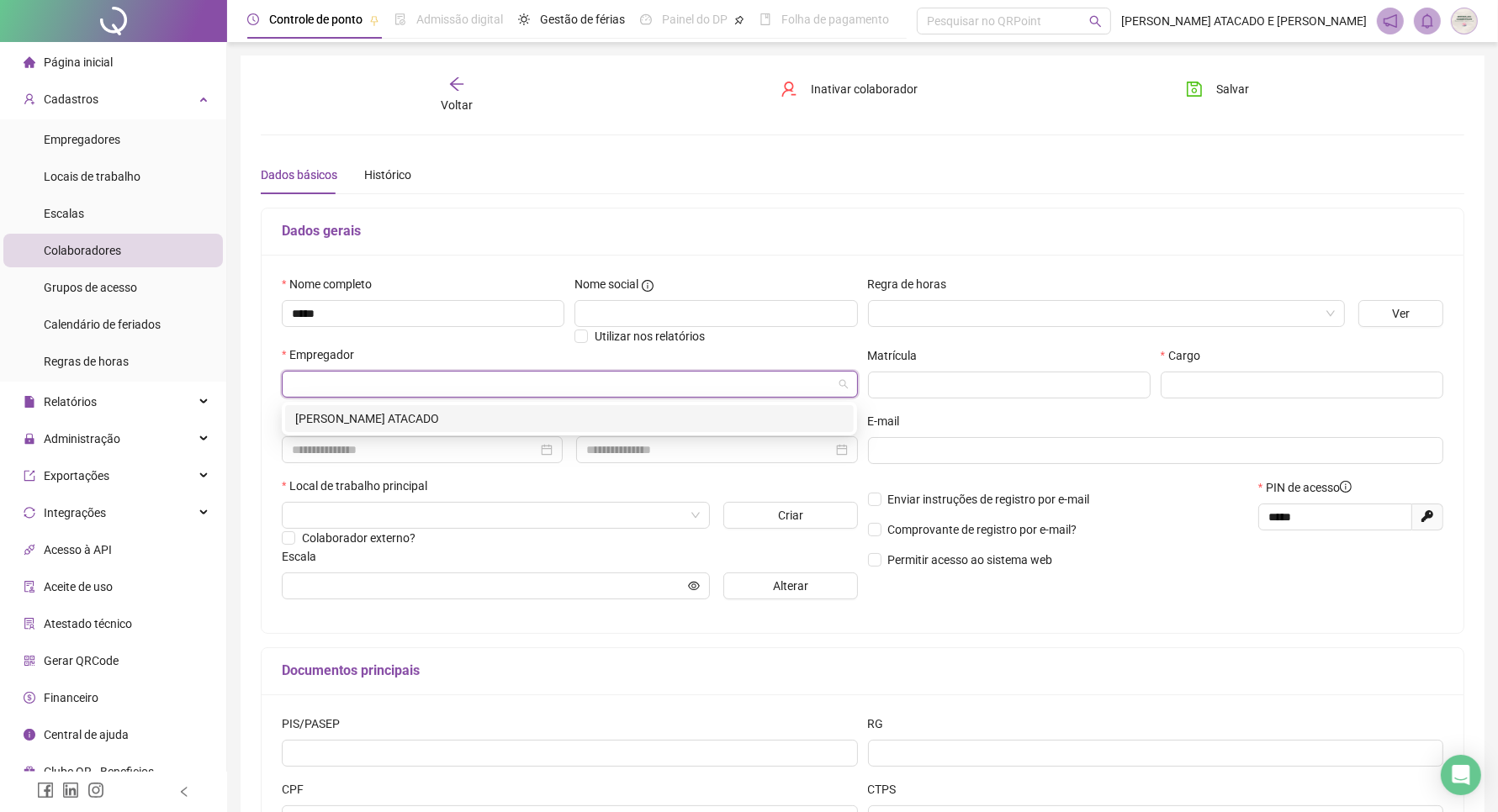
click at [430, 409] on div "[PERSON_NAME] ATACADO" at bounding box center [569, 418] width 548 height 18
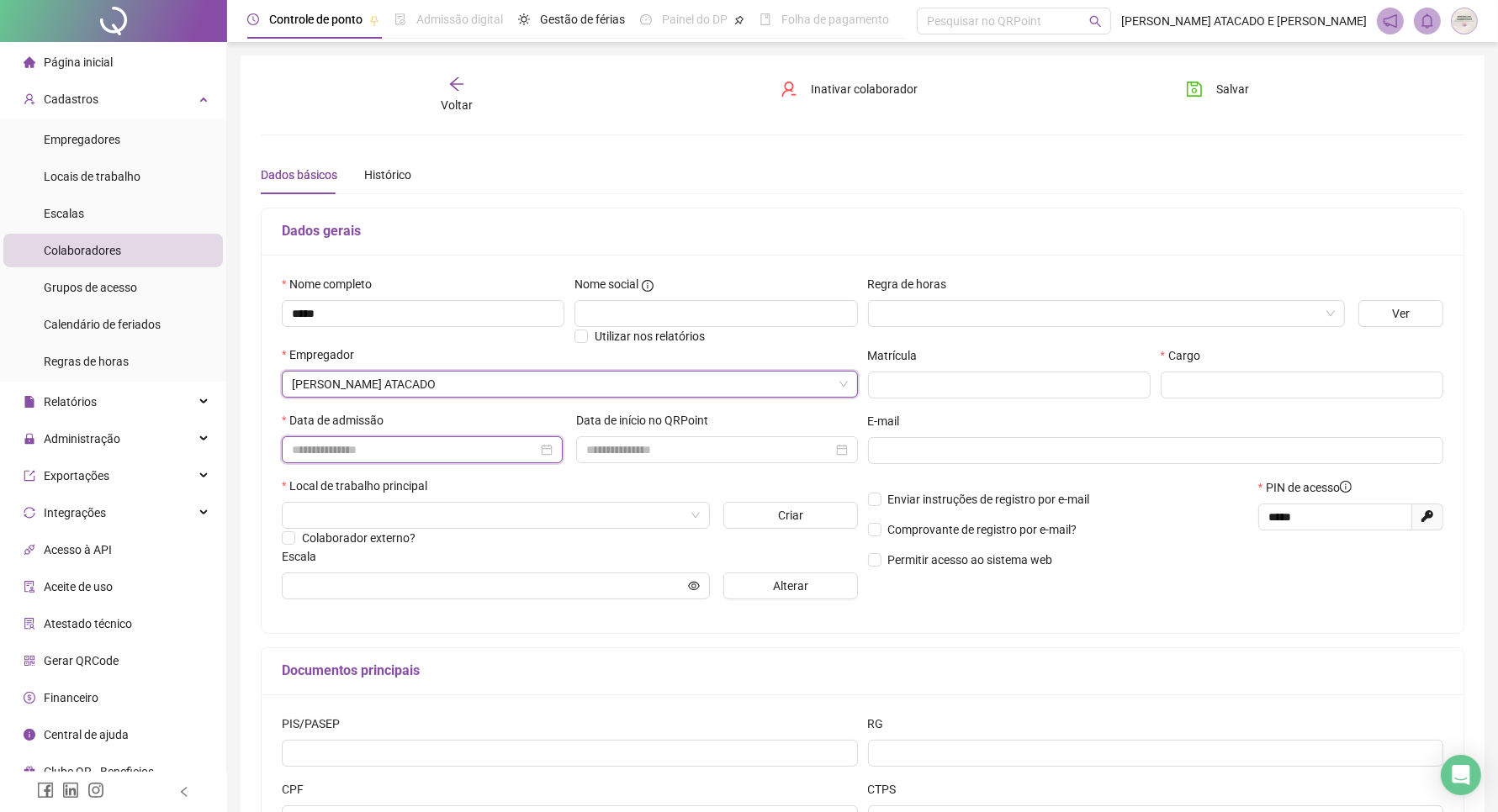
click at [410, 457] on input at bounding box center [415, 449] width 245 height 18
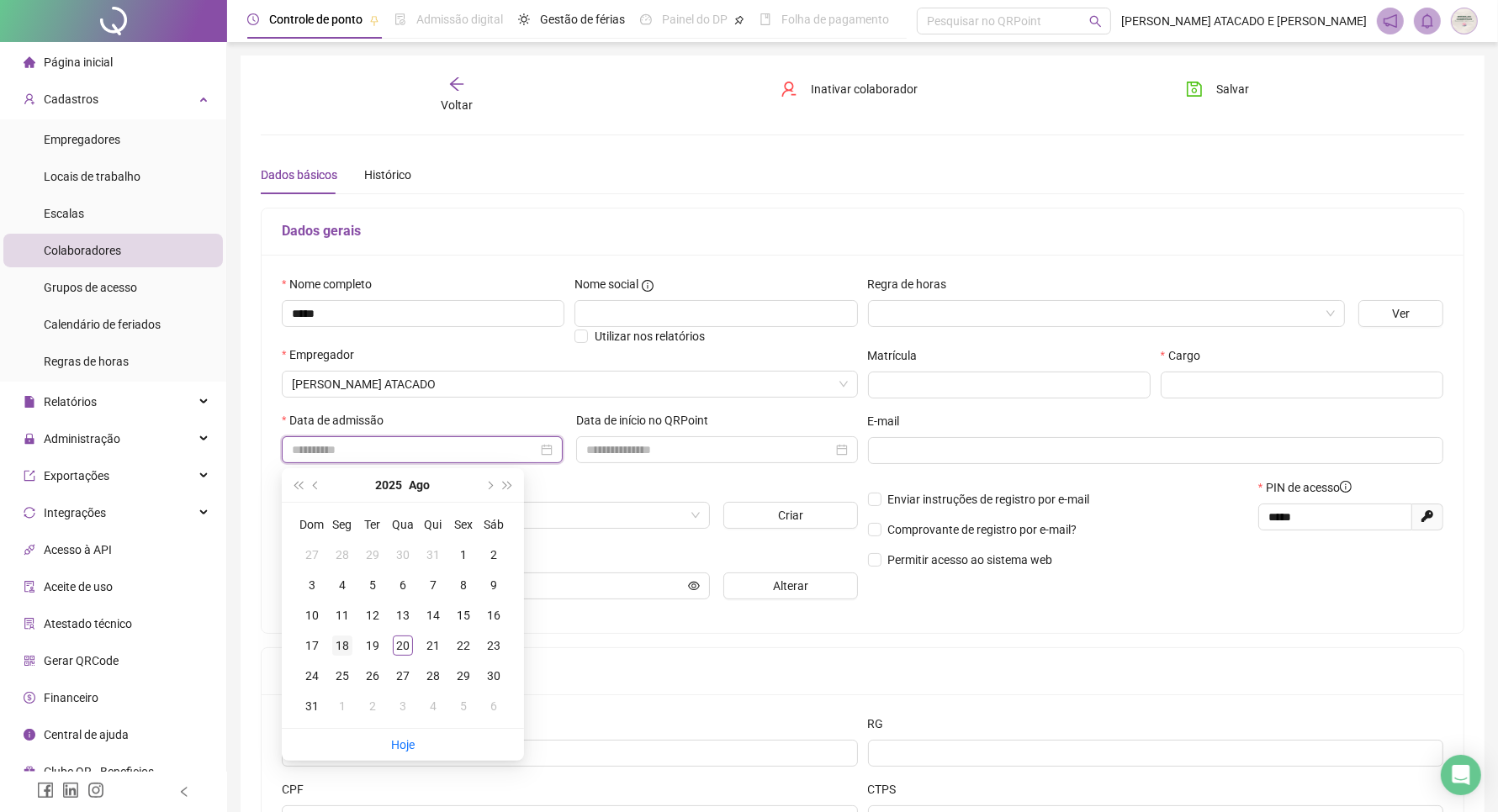
type input "**********"
click at [343, 644] on div "18" at bounding box center [342, 645] width 20 height 20
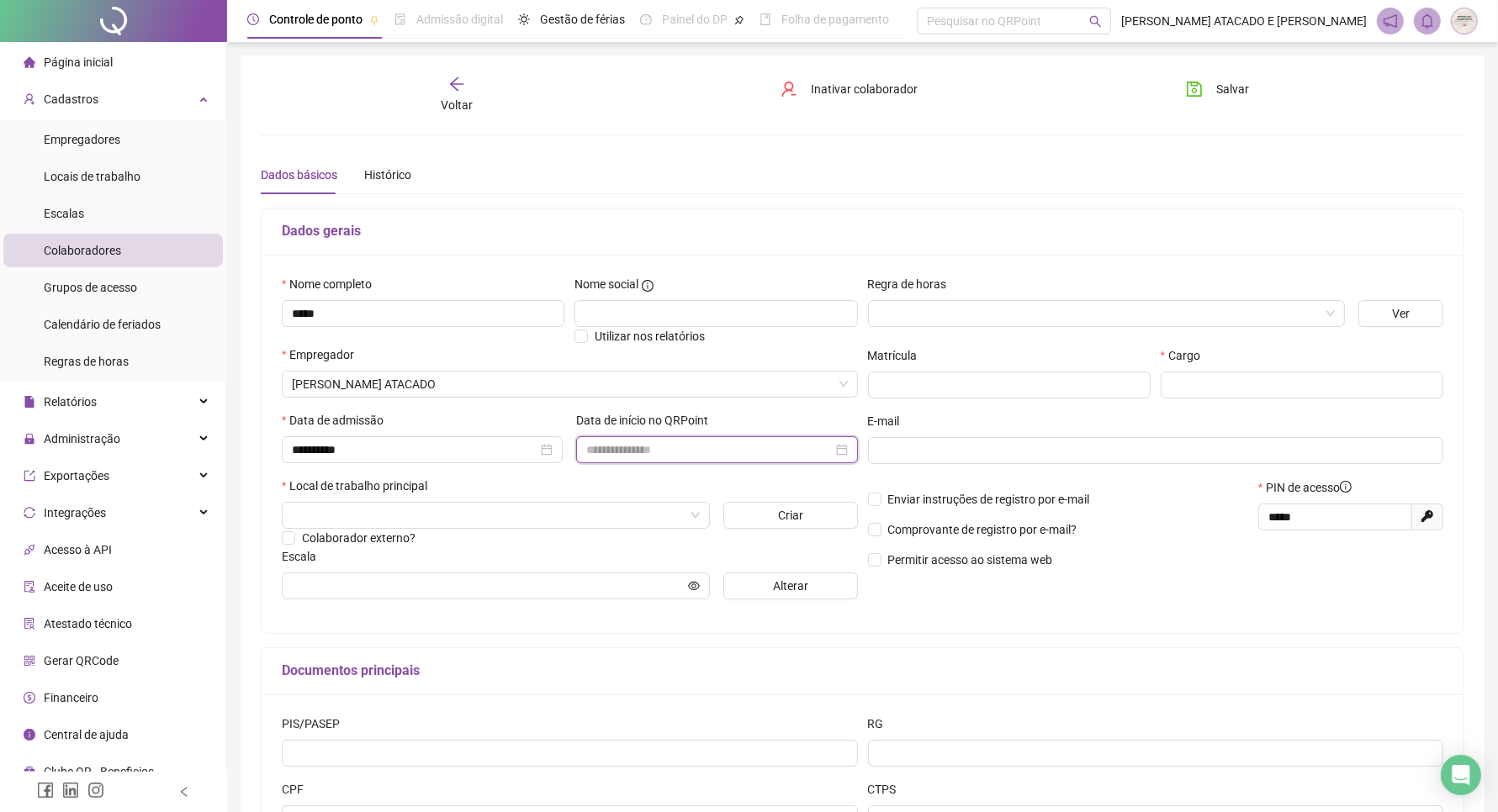
click at [604, 455] on input at bounding box center [709, 449] width 245 height 18
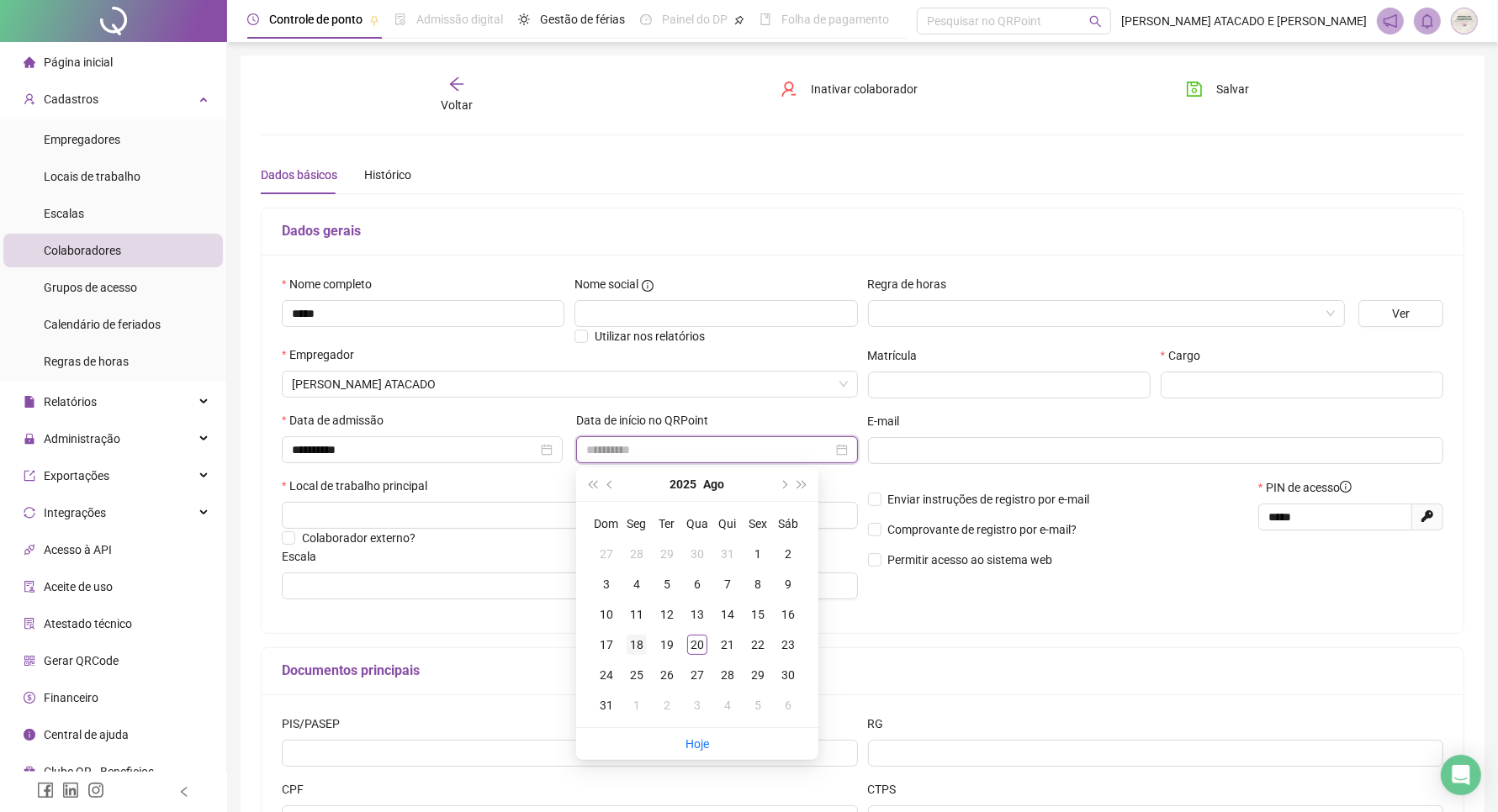
type input "**********"
click at [640, 653] on div "18" at bounding box center [636, 645] width 20 height 20
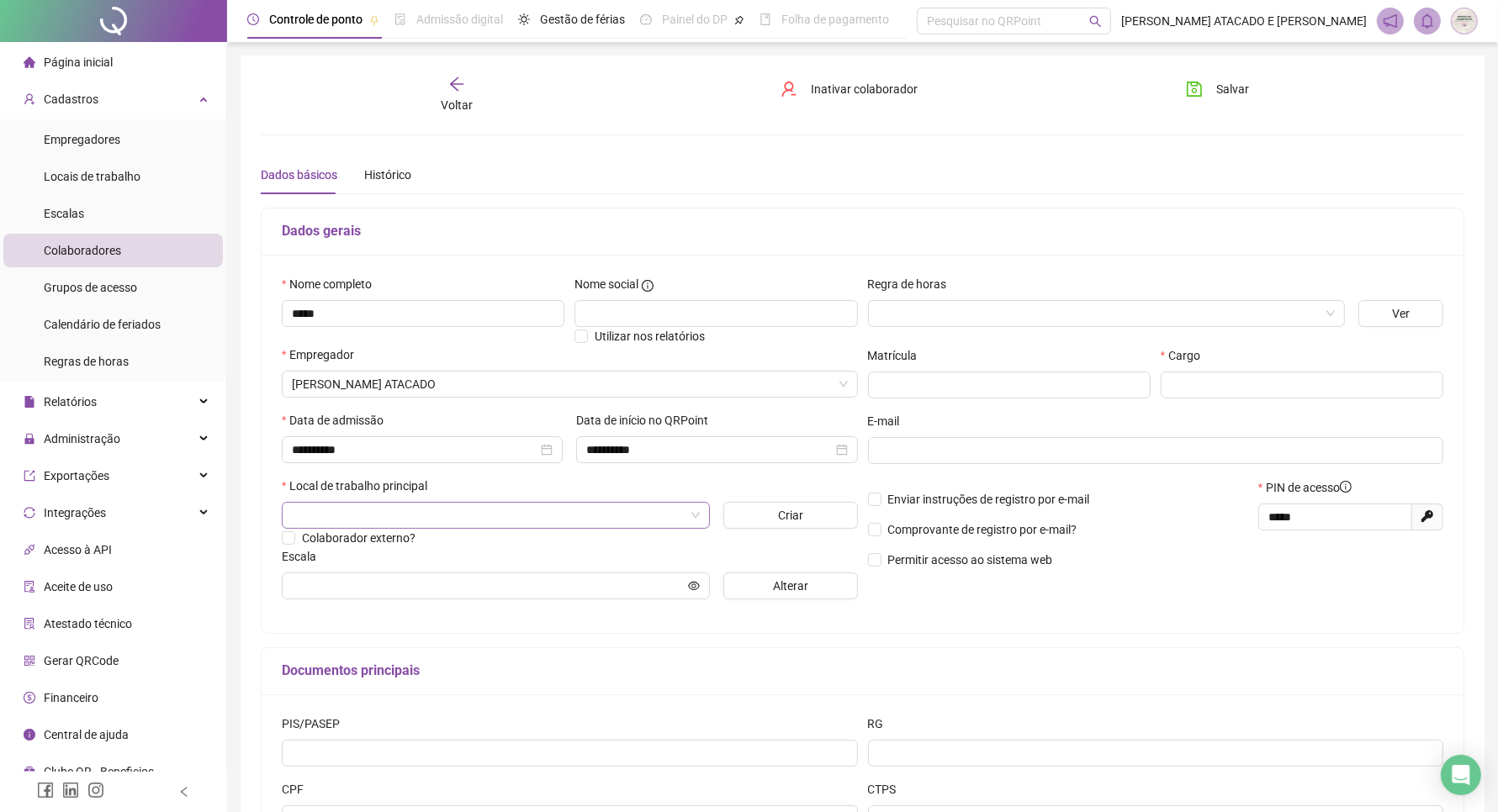
click at [448, 527] on input "search" at bounding box center [488, 515] width 393 height 26
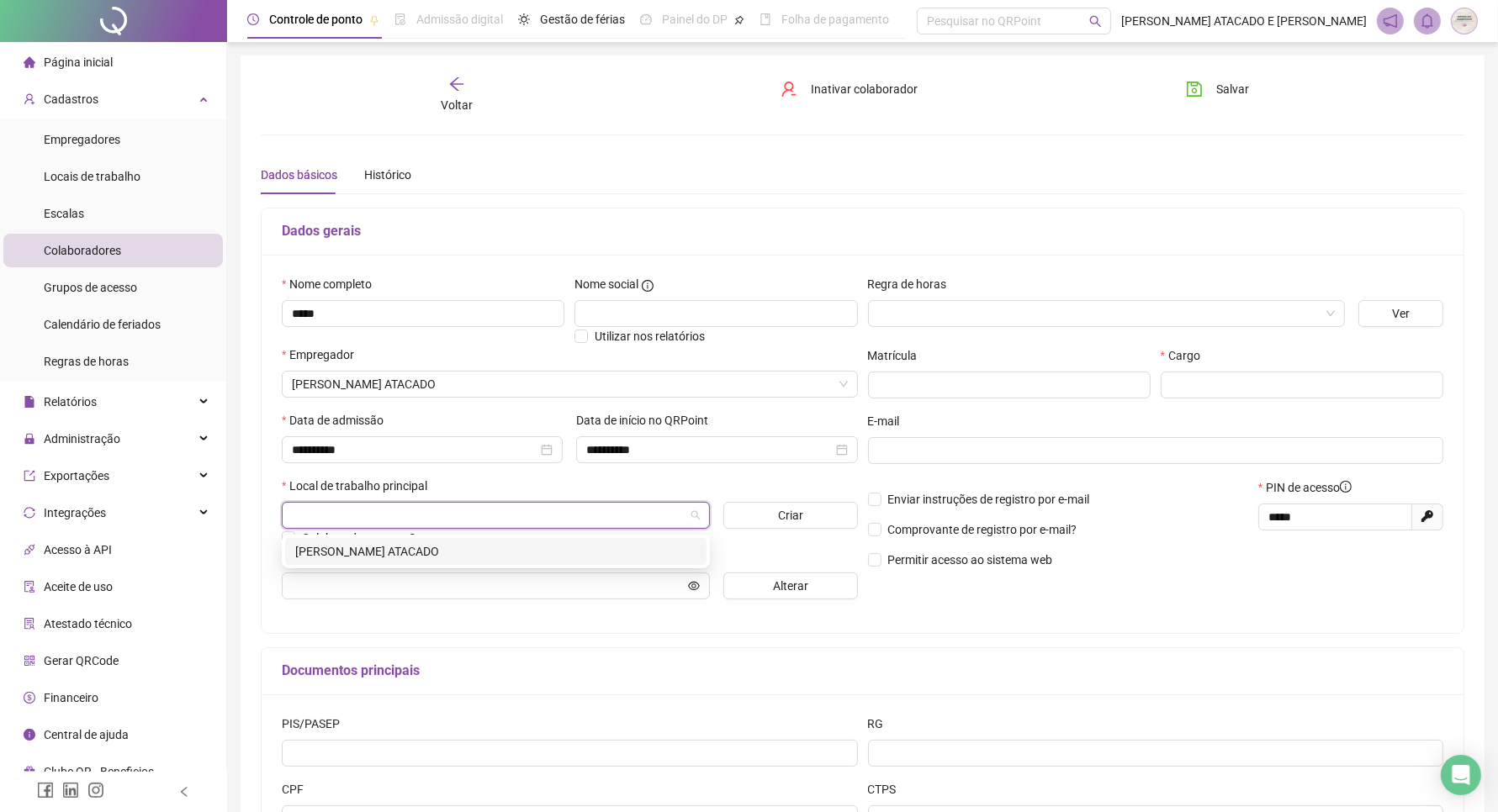
click at [384, 561] on div "[PERSON_NAME] ATACADO" at bounding box center [495, 551] width 421 height 27
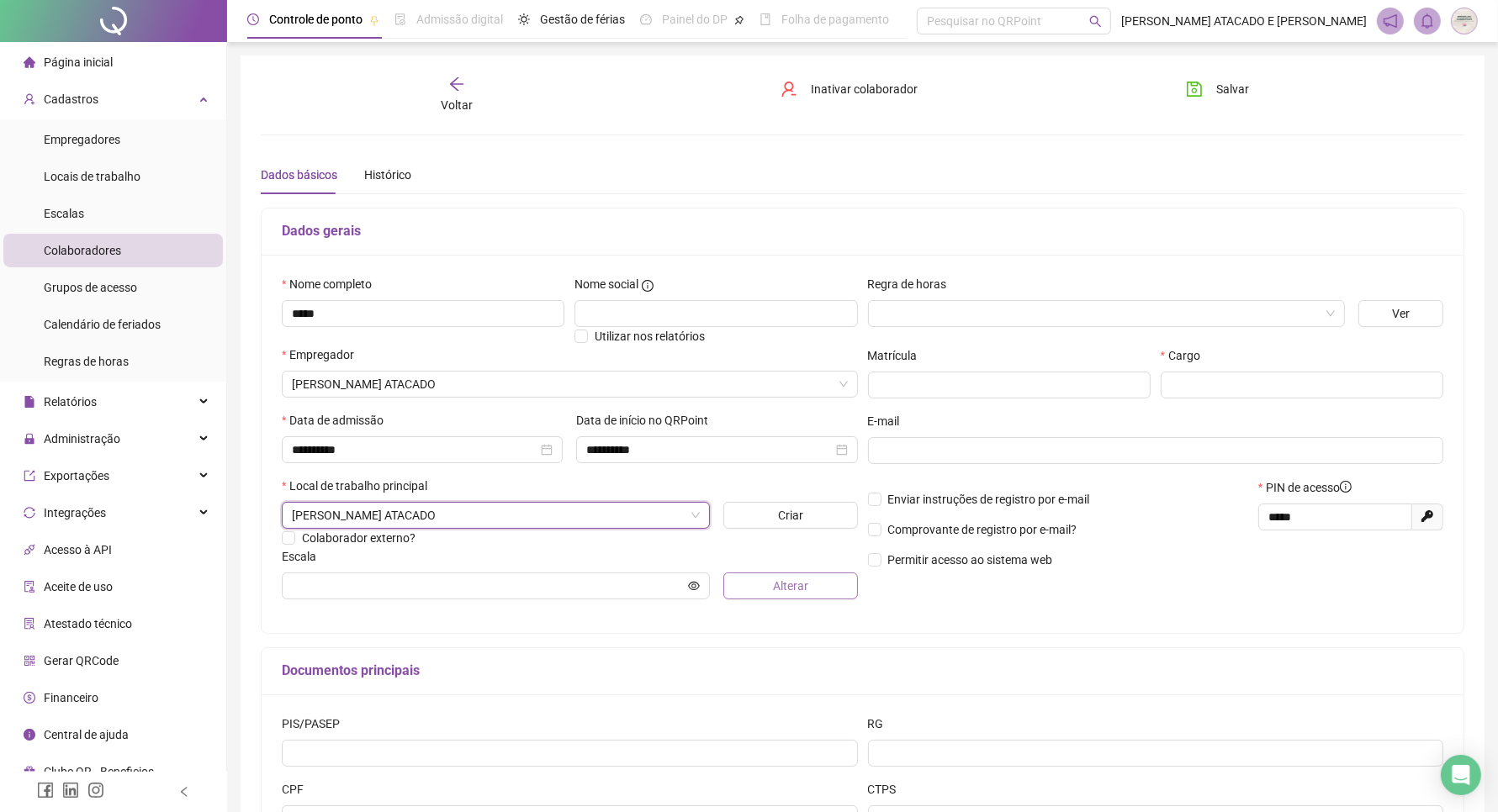
click at [776, 590] on span "Alterar" at bounding box center [790, 586] width 36 height 18
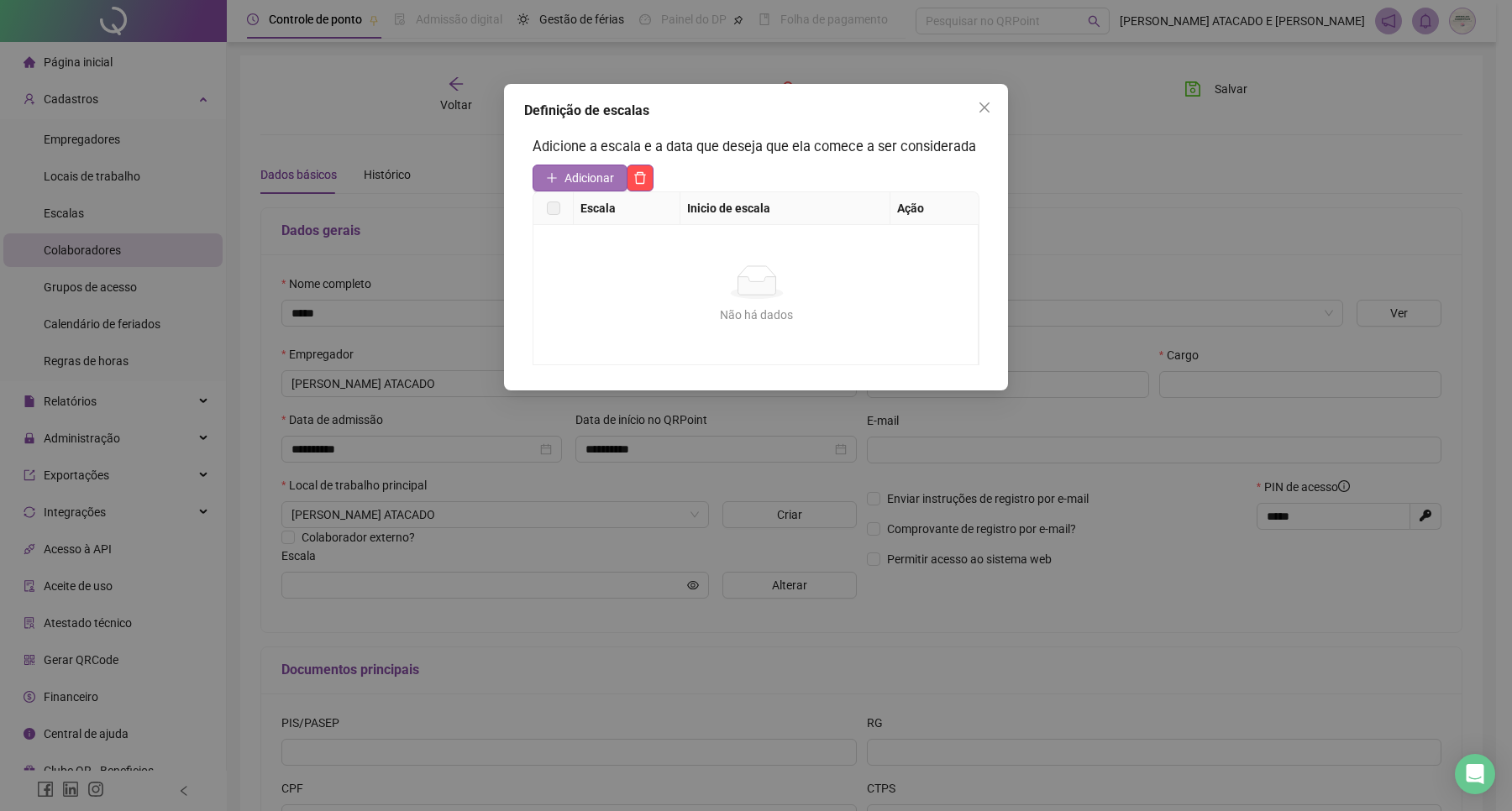
click at [601, 165] on button "Adicionar" at bounding box center [580, 177] width 95 height 27
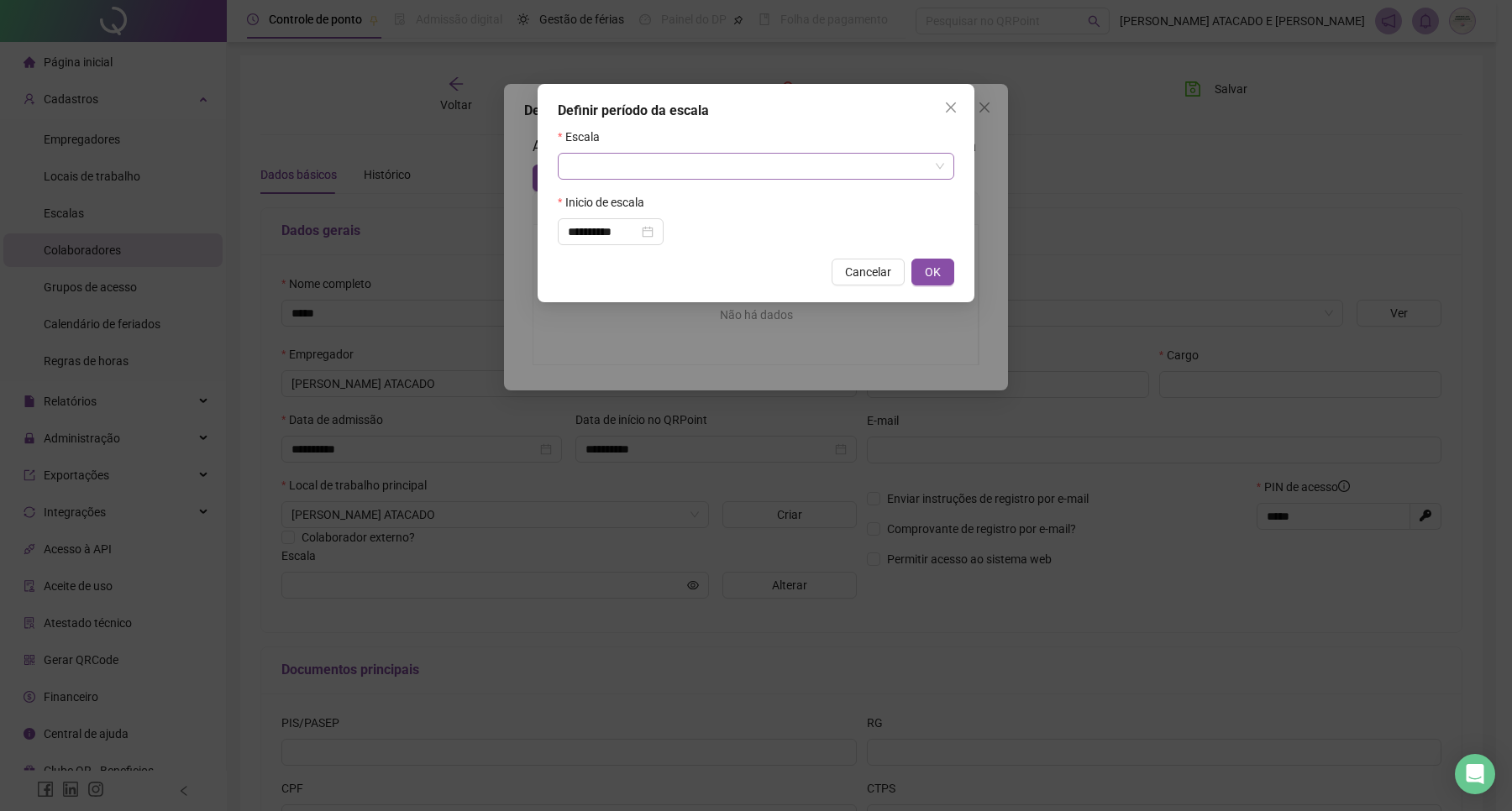
click at [606, 165] on input "search" at bounding box center [748, 166] width 361 height 26
click at [623, 256] on div "6X1" at bounding box center [756, 254] width 370 height 18
click at [937, 270] on span "OK" at bounding box center [932, 272] width 16 height 18
type input "***"
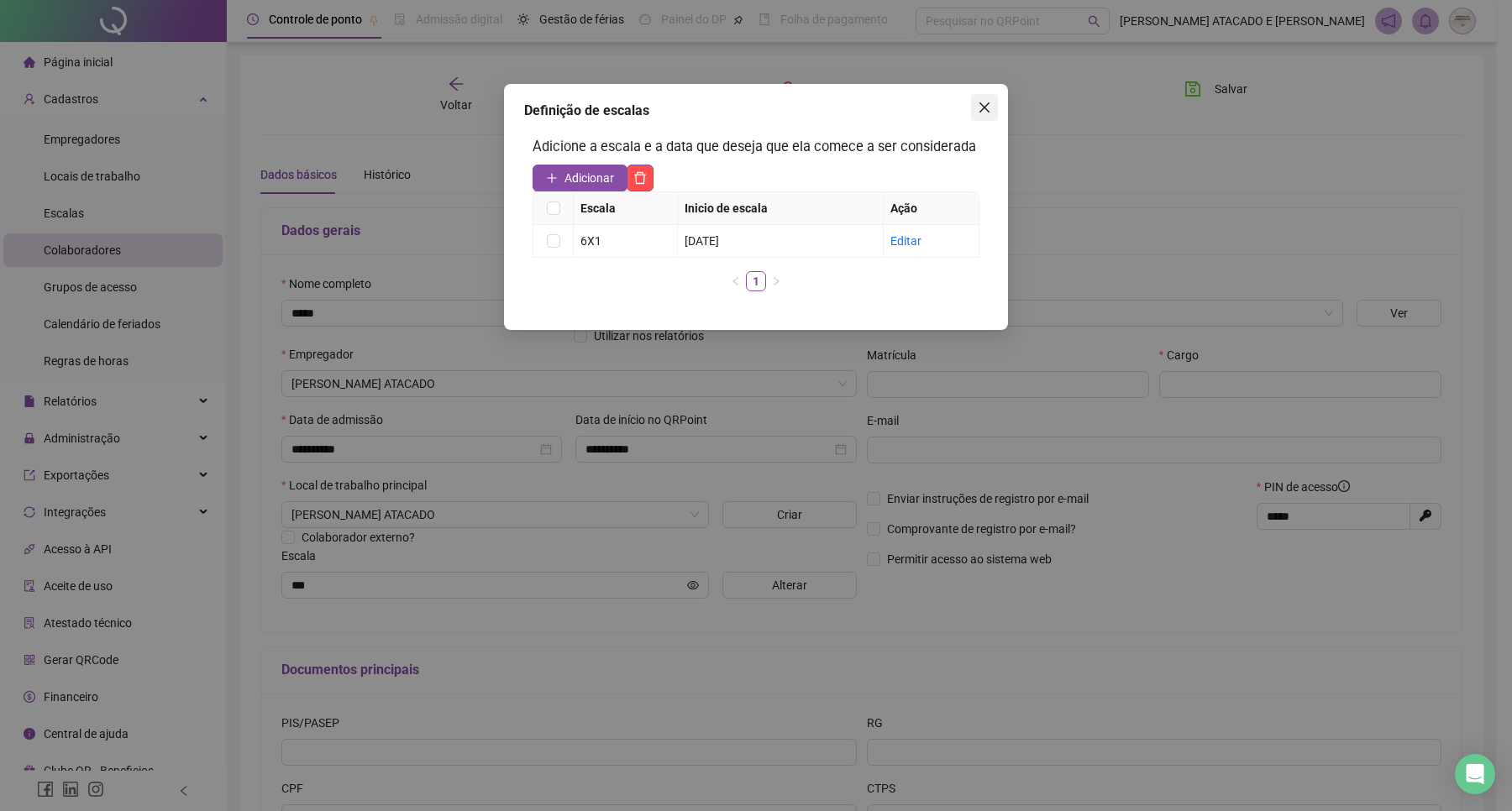
click at [984, 111] on icon "close" at bounding box center [984, 107] width 14 height 14
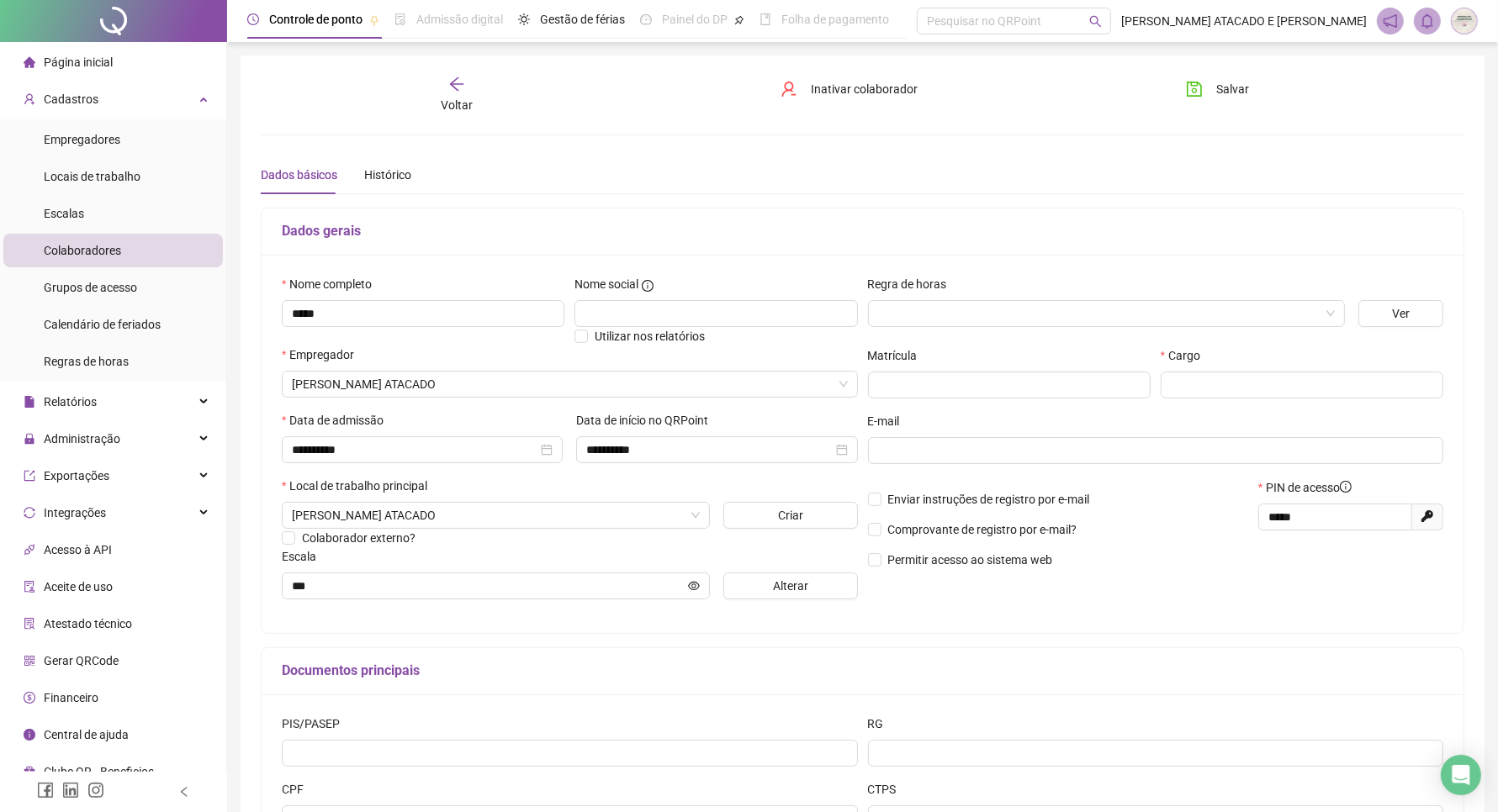
scroll to position [151, 0]
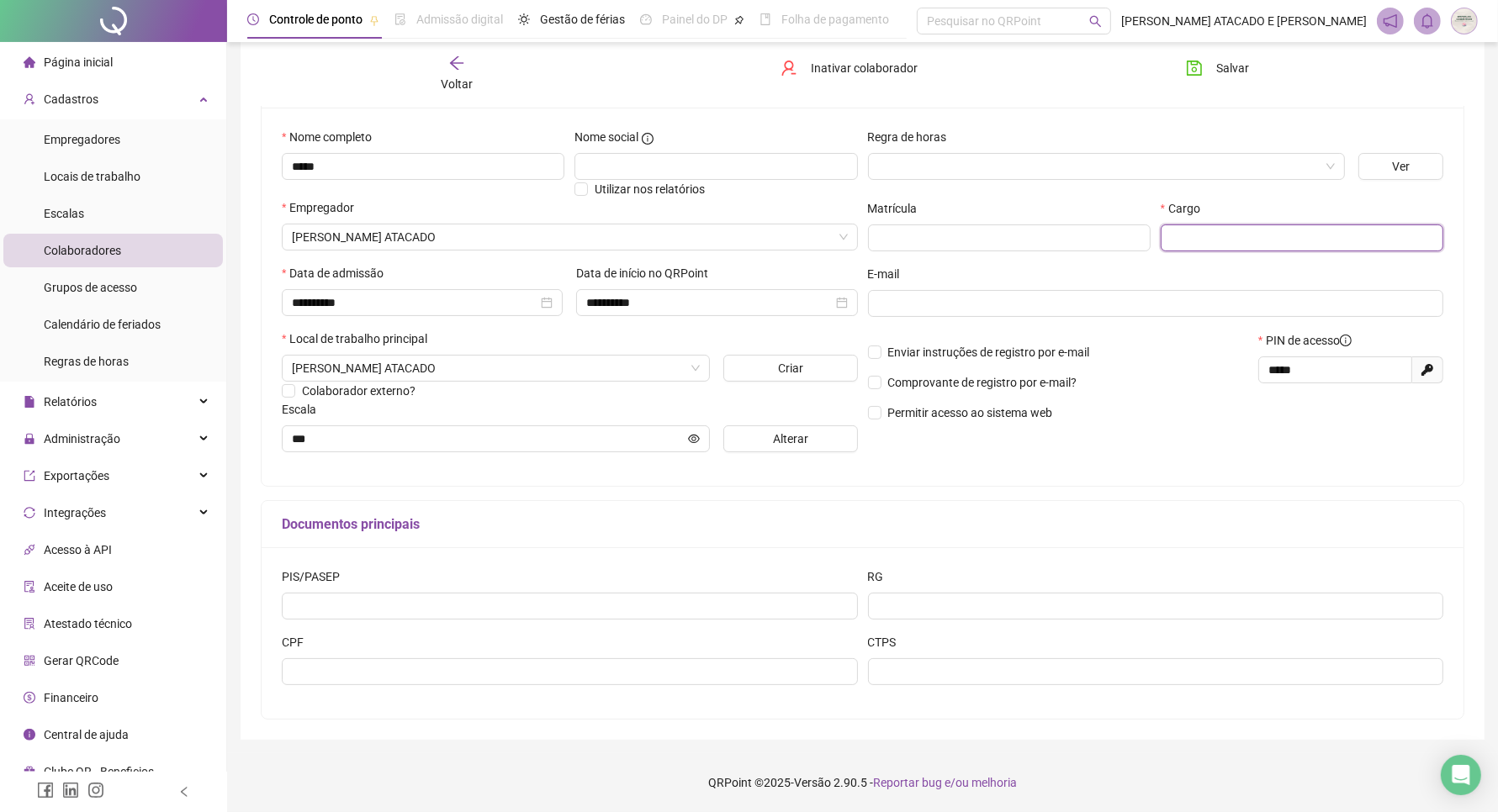
click at [1193, 242] on input "text" at bounding box center [1302, 237] width 283 height 27
type input "********"
click at [1133, 428] on div "Enviar instruções de registro por e-mail Comprovante de registro por e-mail? Pe…" at bounding box center [1058, 383] width 390 height 103
click at [1221, 87] on div "Salvar" at bounding box center [1267, 74] width 202 height 38
click at [1215, 82] on div "Salvar" at bounding box center [1267, 74] width 202 height 38
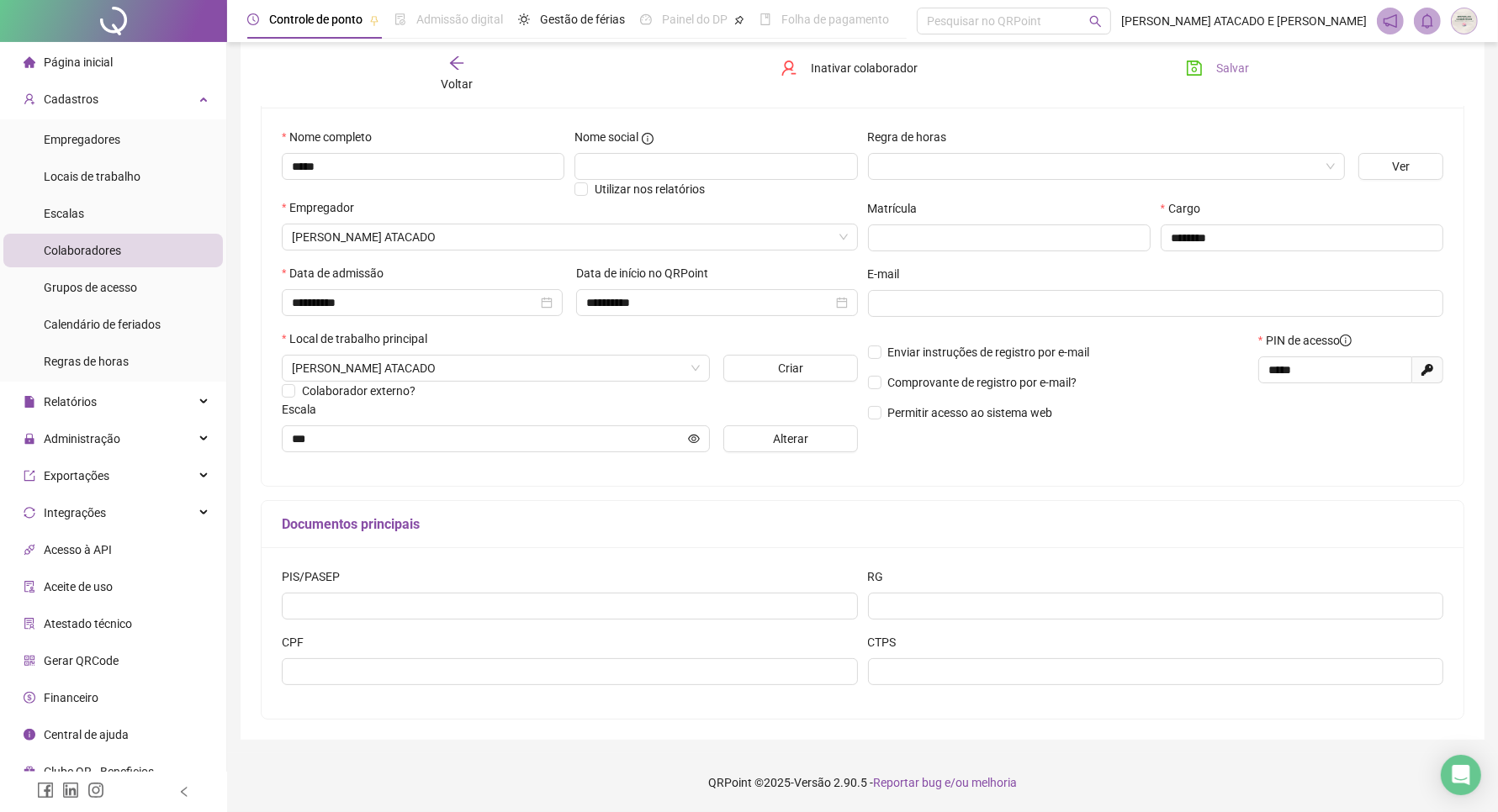
click at [1211, 77] on button "Salvar" at bounding box center [1217, 68] width 88 height 27
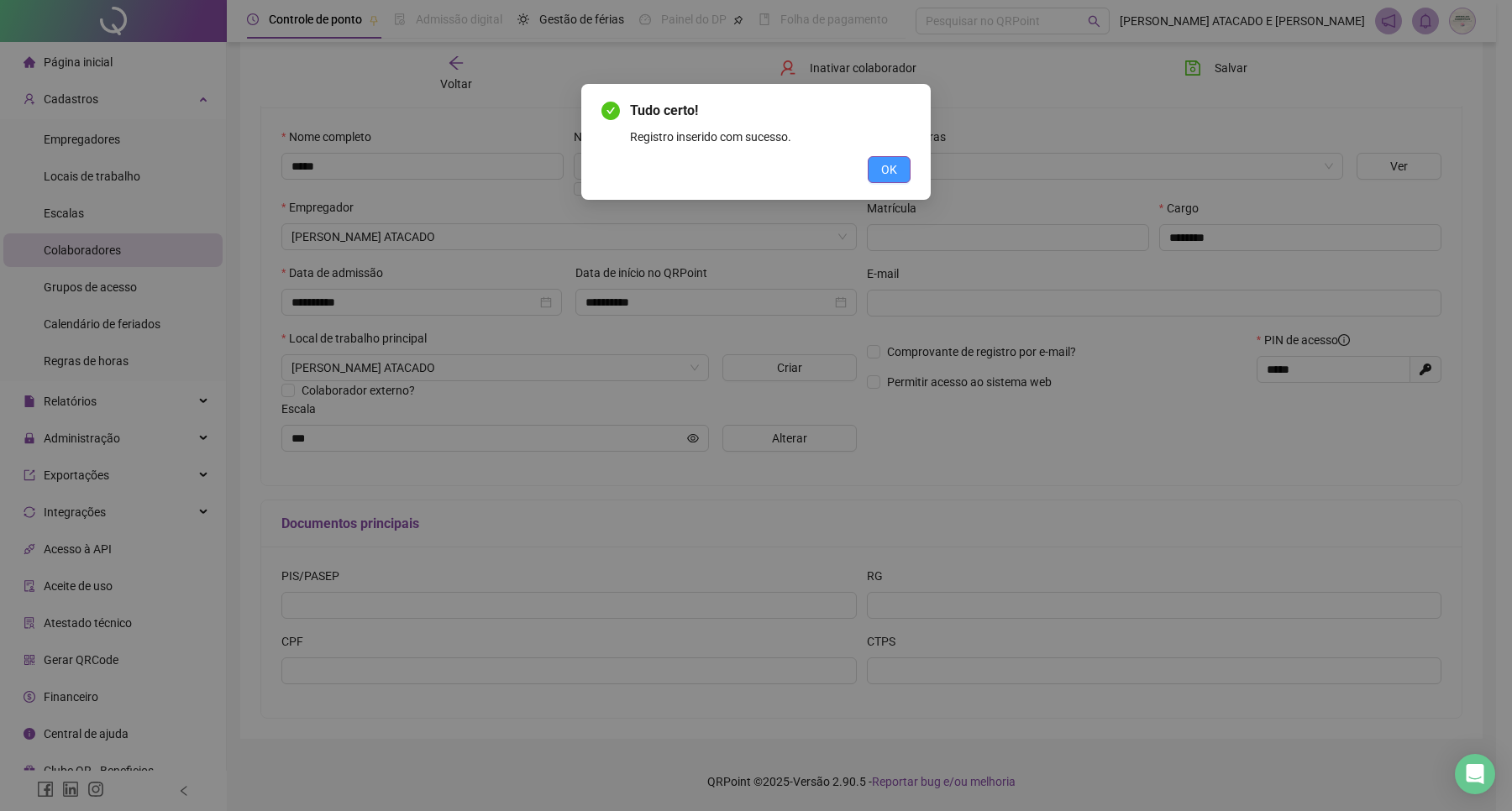
click at [902, 165] on button "OK" at bounding box center [889, 169] width 43 height 27
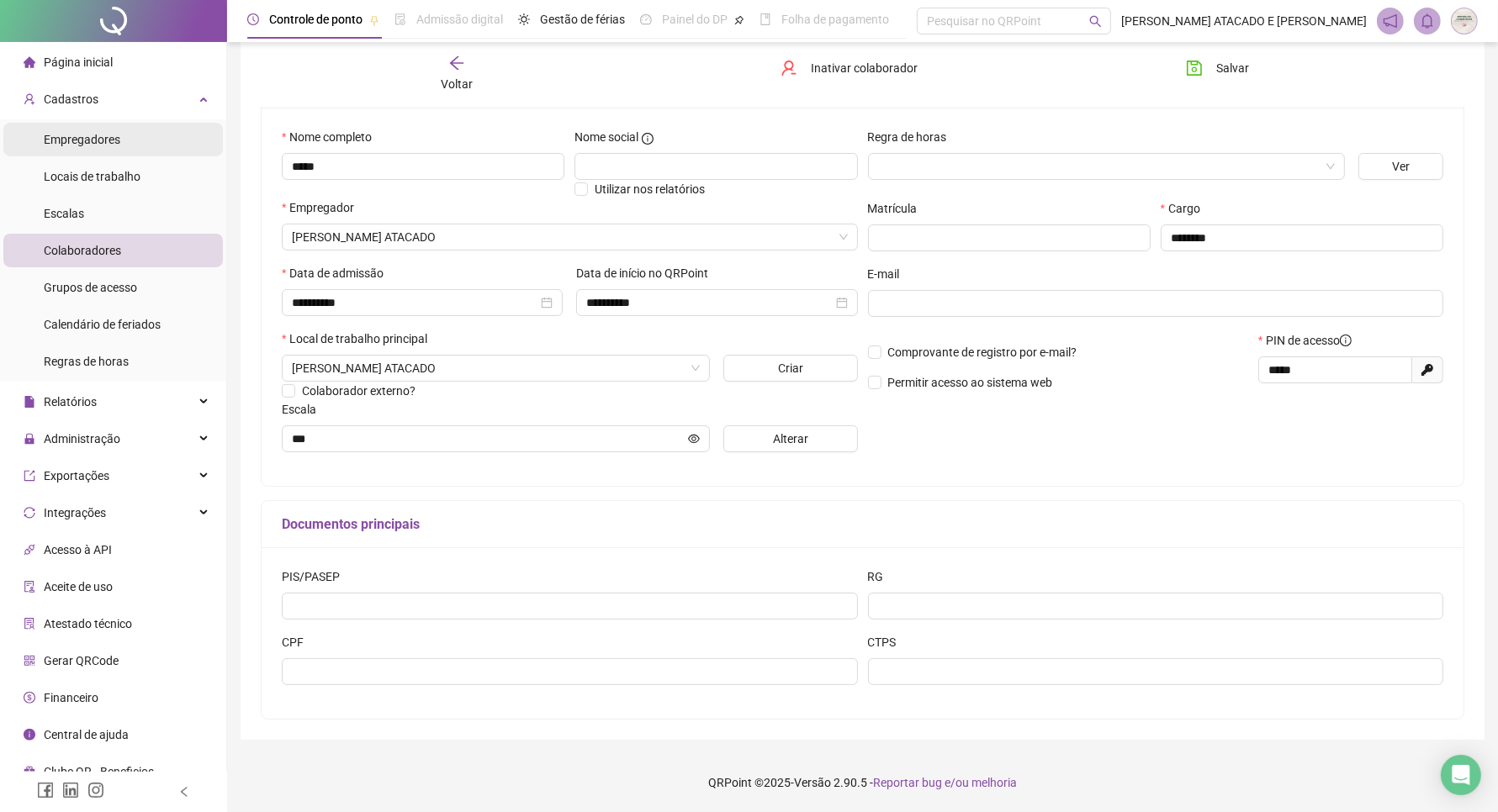
click at [136, 152] on li "Empregadores" at bounding box center [114, 139] width 220 height 34
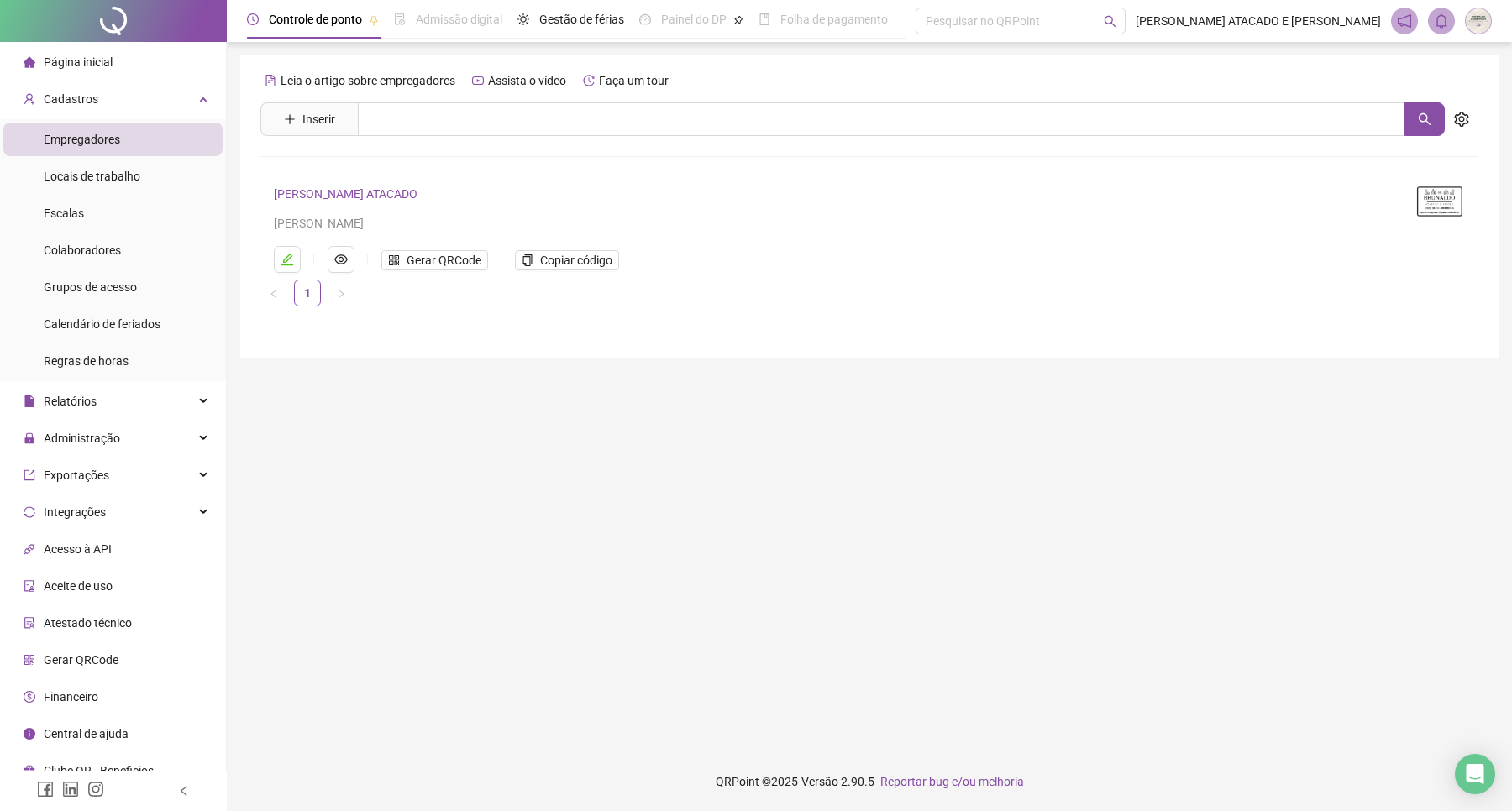
click at [355, 190] on link "[PERSON_NAME] ATACADO" at bounding box center [345, 194] width 144 height 14
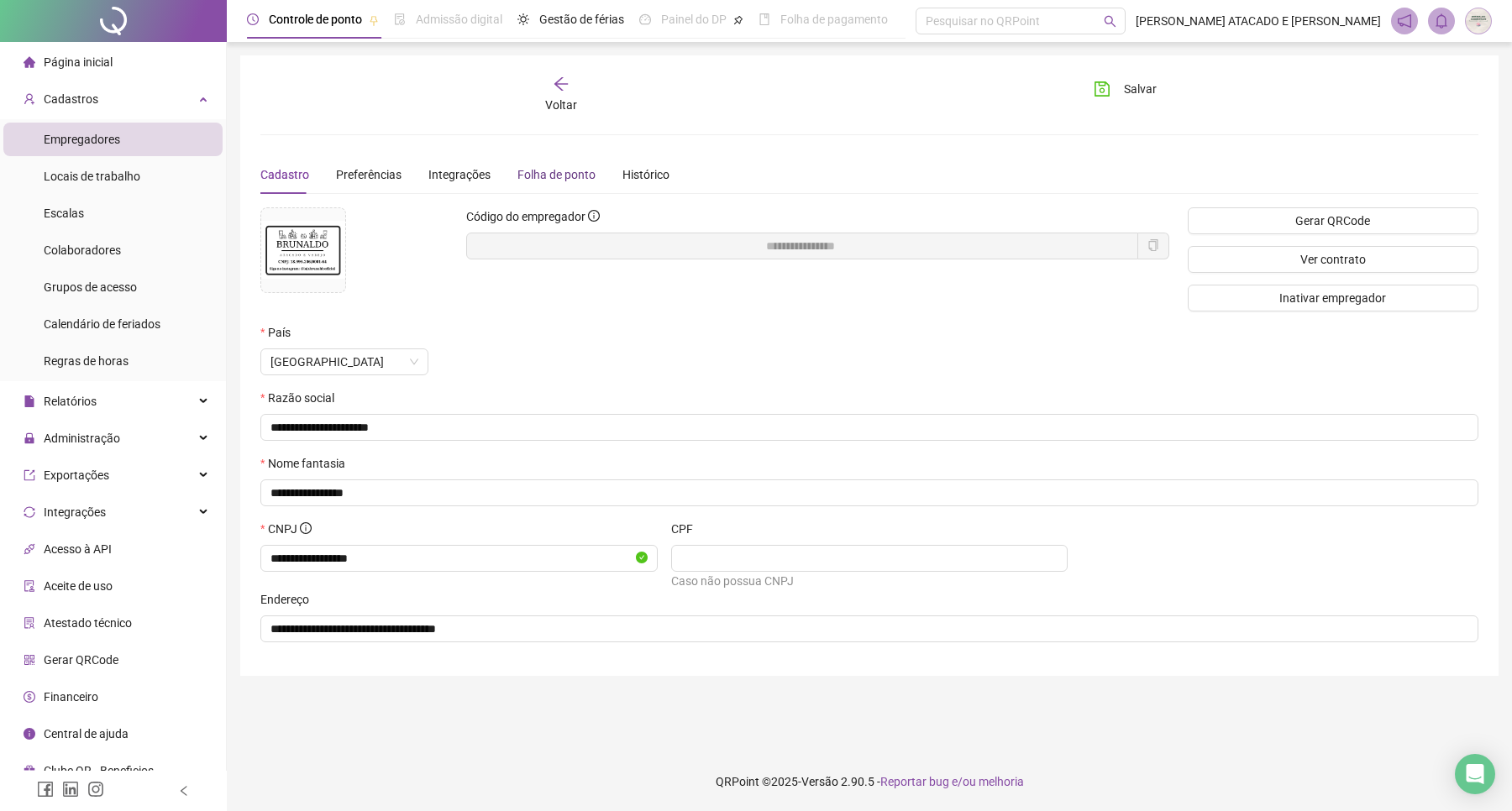
click at [548, 180] on div "Folha de ponto" at bounding box center [556, 175] width 78 height 18
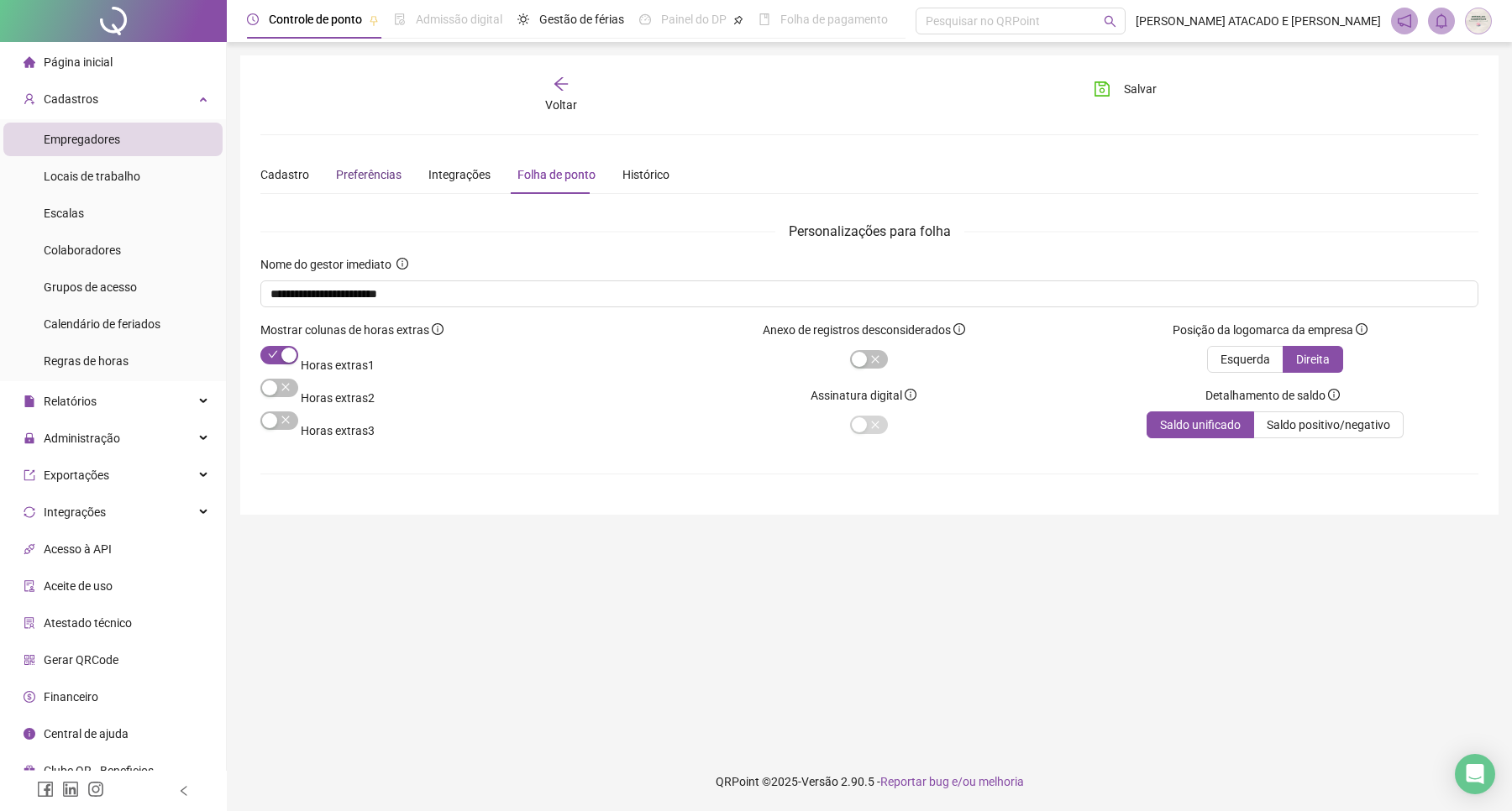
click at [377, 172] on span "Preferências" at bounding box center [369, 175] width 66 height 14
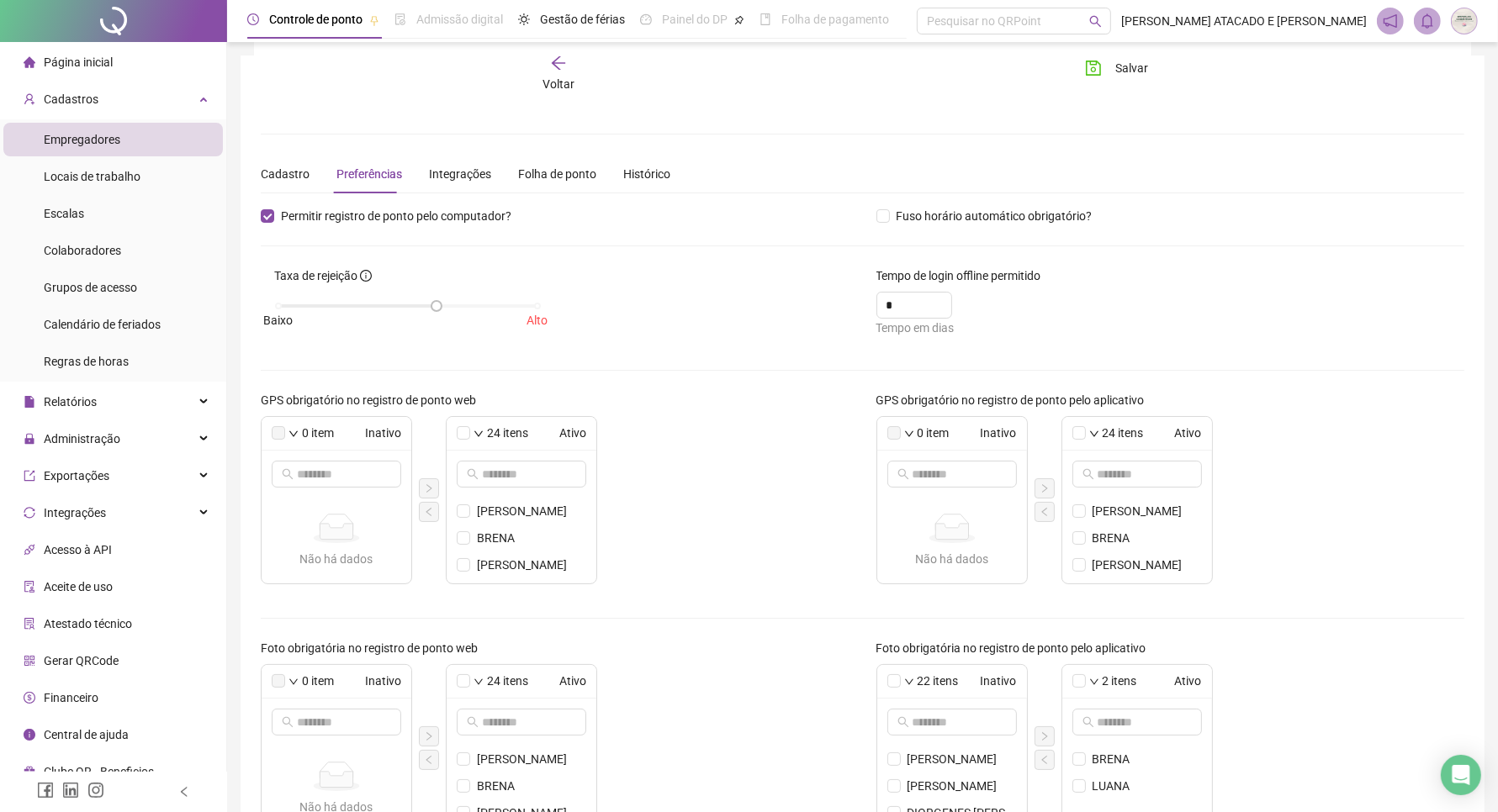
scroll to position [105, 0]
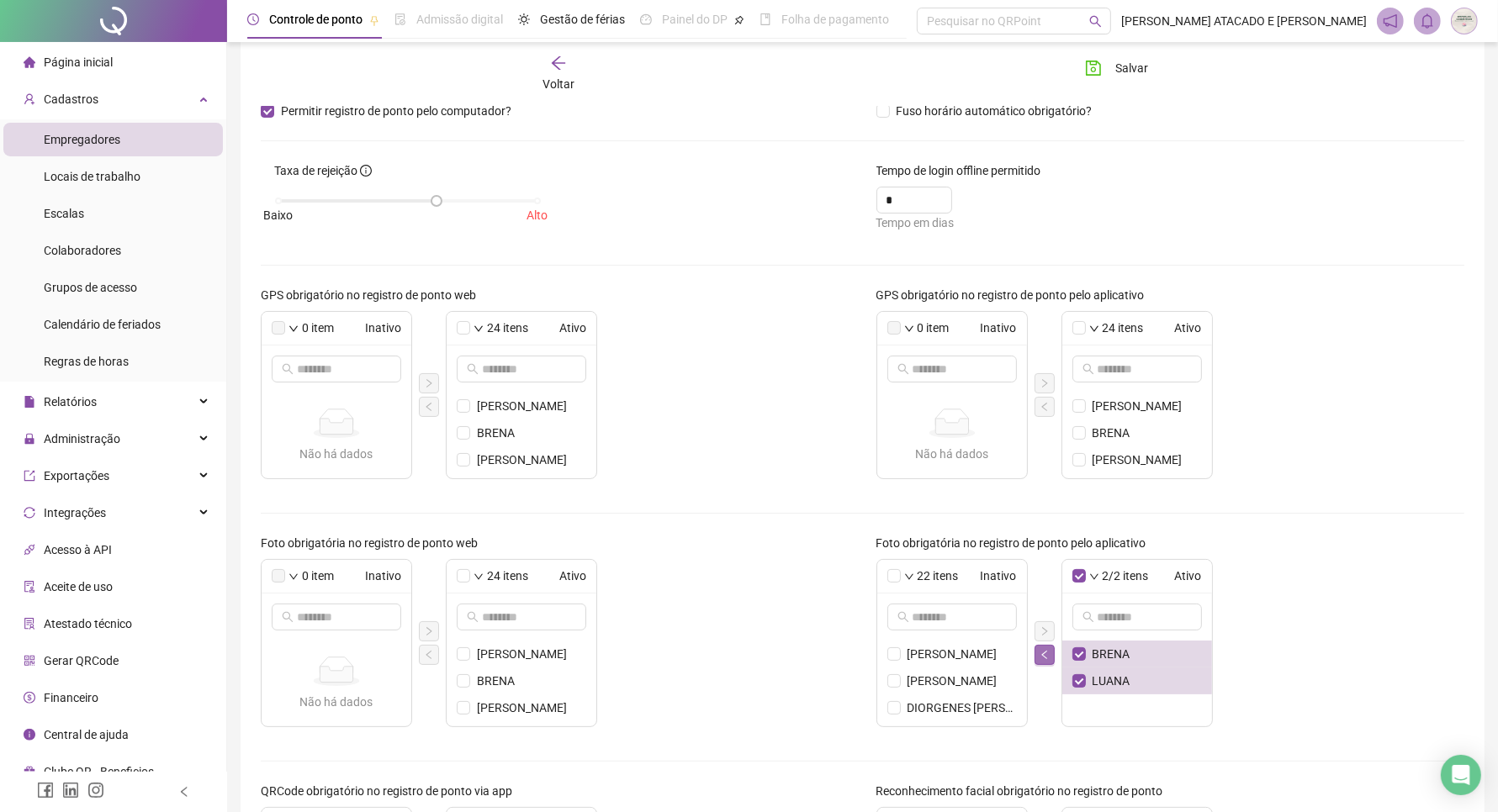
click at [1046, 655] on icon "left" at bounding box center [1044, 655] width 10 height 10
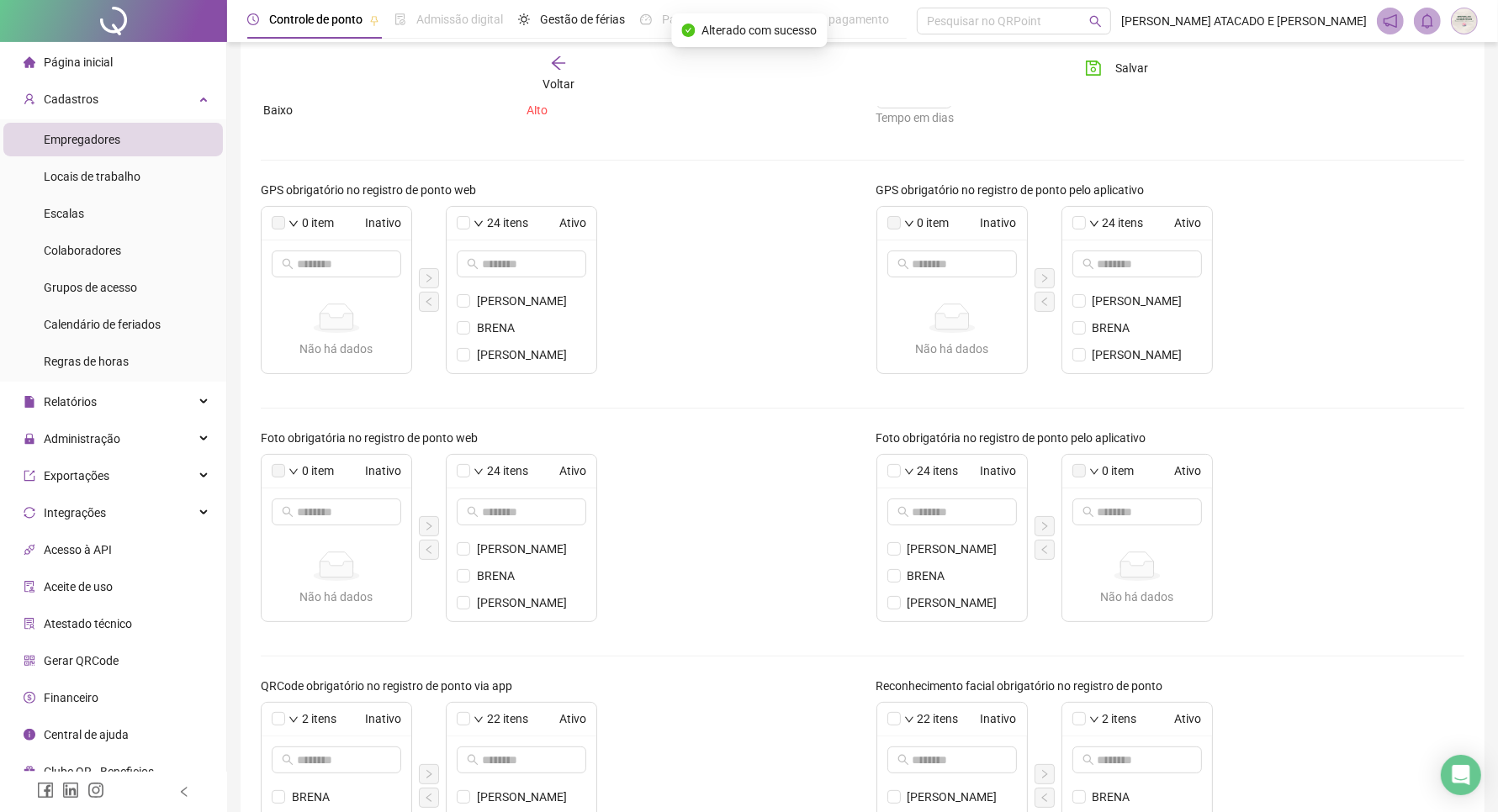
scroll to position [375, 0]
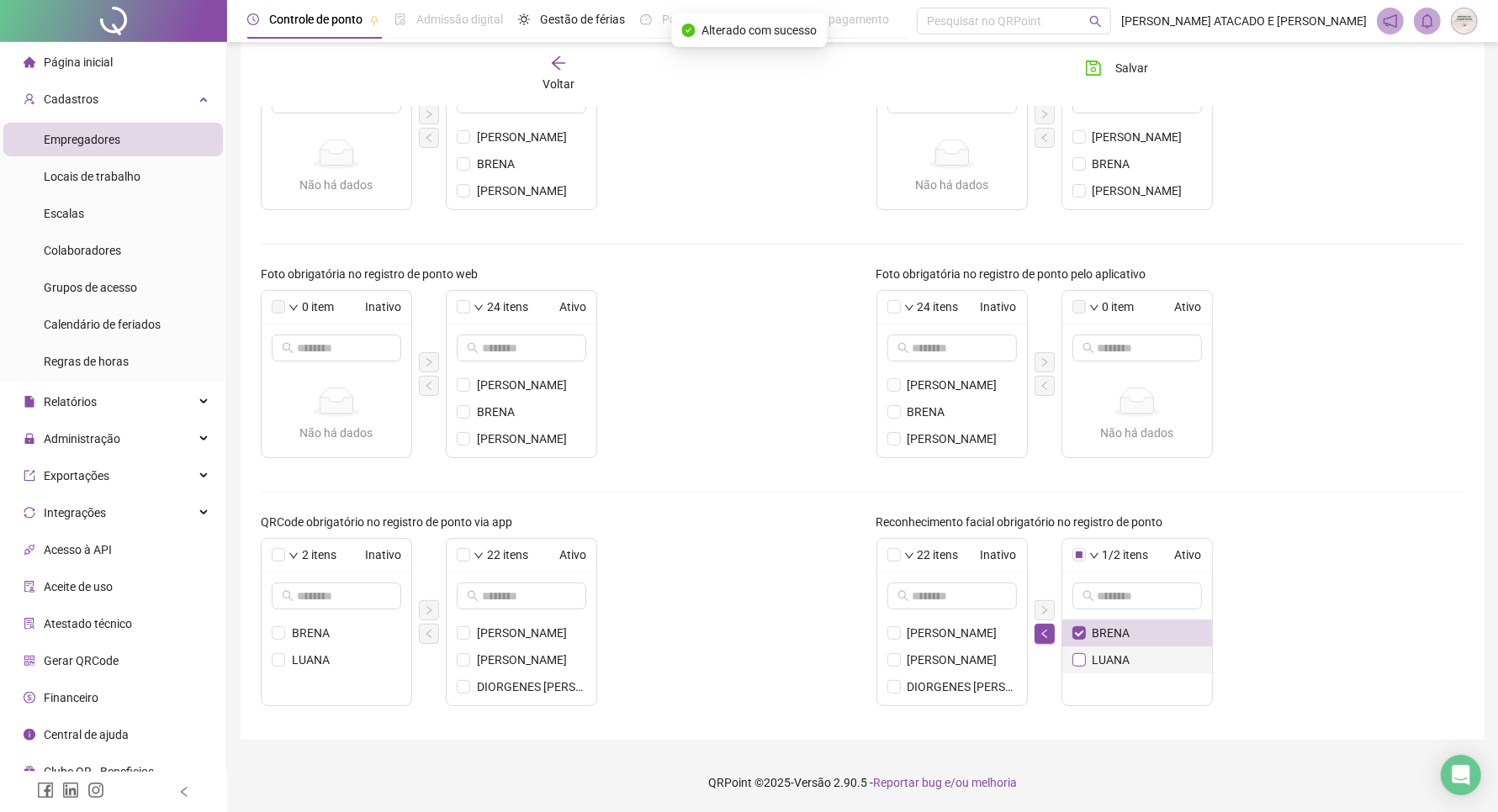
click at [1085, 660] on span at bounding box center [1079, 660] width 14 height 14
click at [1088, 655] on li "LUANA" at bounding box center [1137, 659] width 150 height 27
click at [1036, 641] on button "button" at bounding box center [1045, 634] width 20 height 20
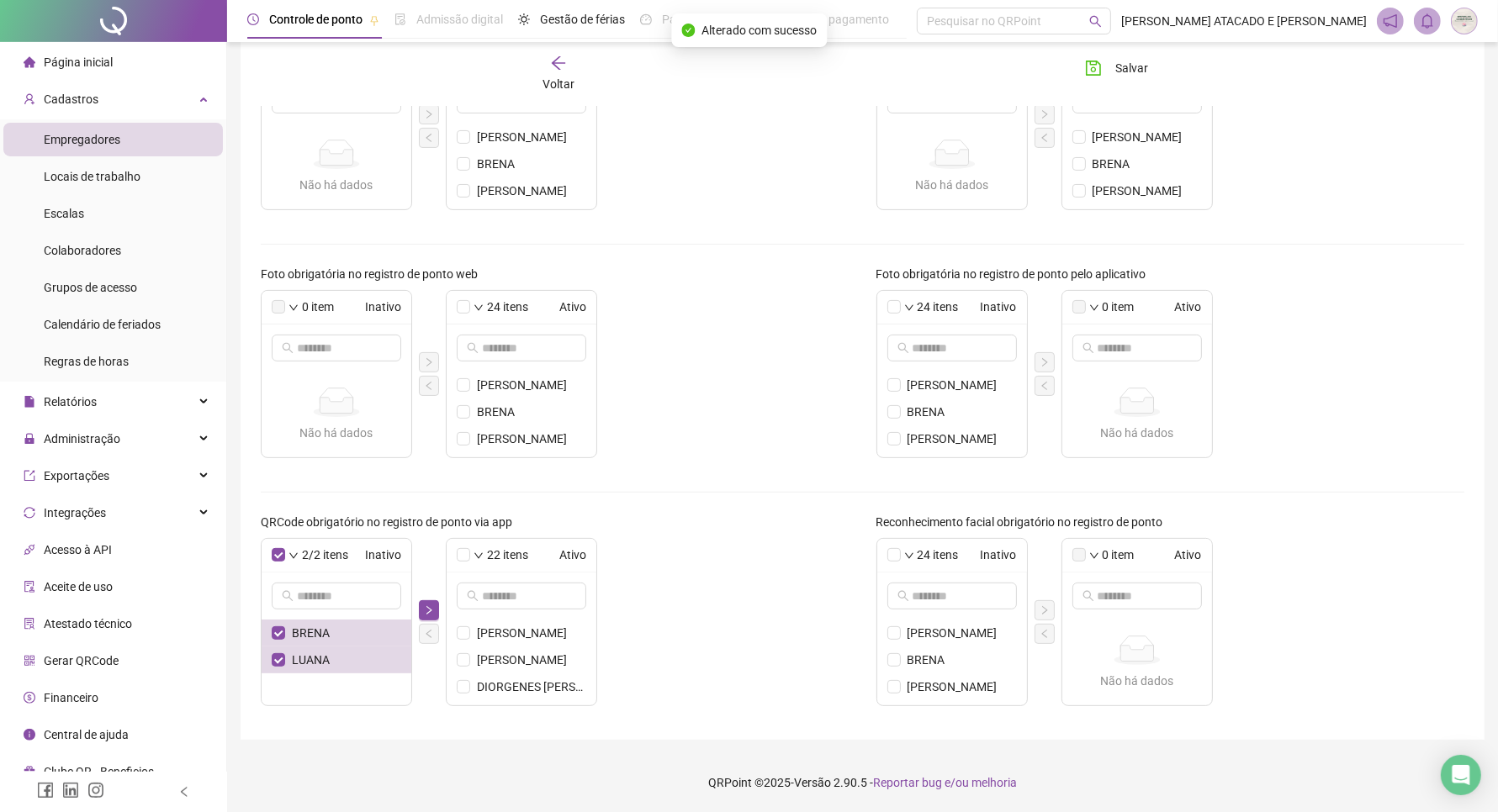
click at [435, 621] on div at bounding box center [429, 623] width 20 height 44
click at [436, 615] on button "button" at bounding box center [429, 611] width 20 height 20
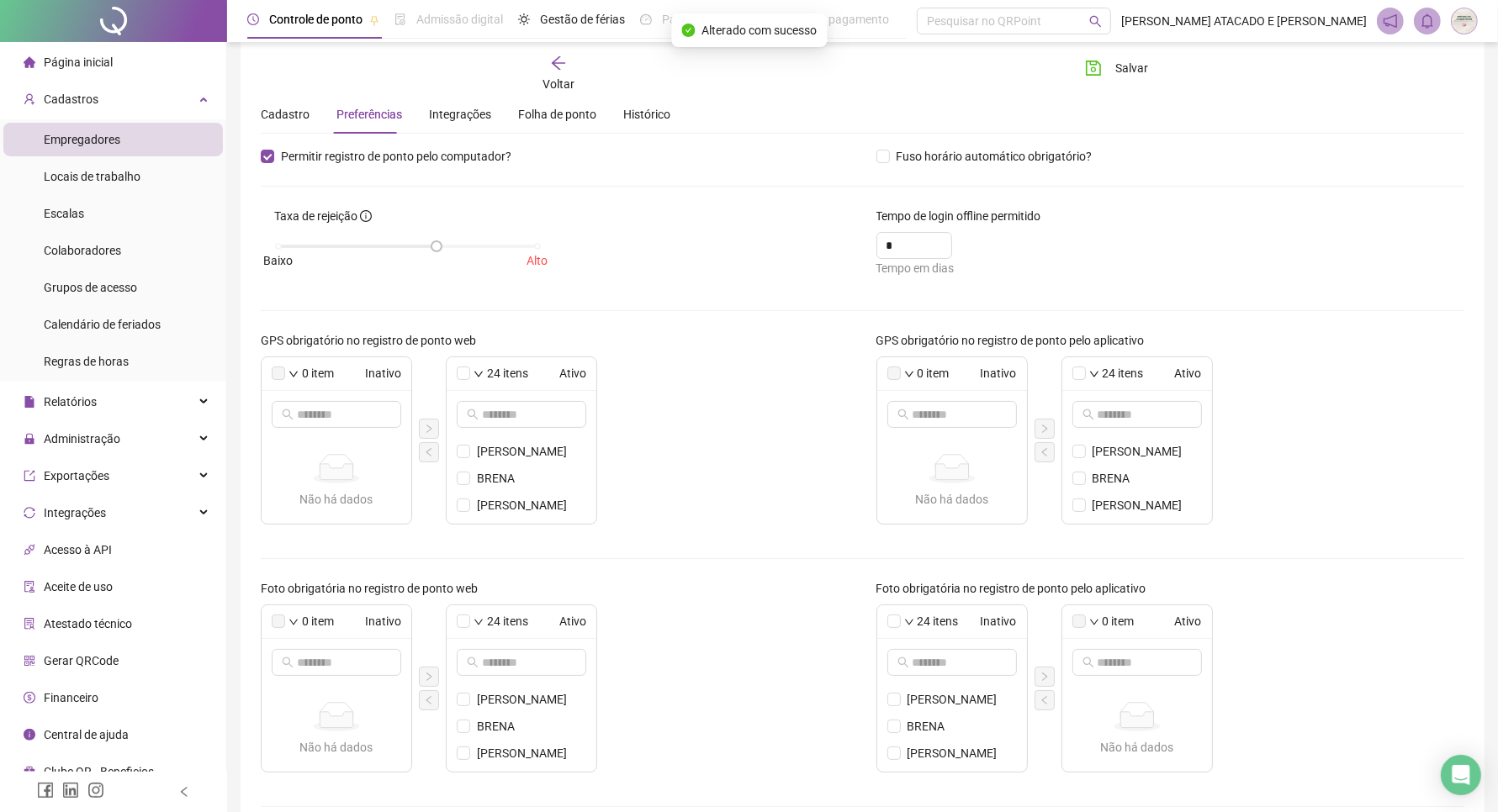
click at [1085, 87] on div "Salvar" at bounding box center [1167, 74] width 202 height 38
click at [1100, 68] on icon "save" at bounding box center [1093, 68] width 16 height 16
click at [216, 110] on div "Cadastros" at bounding box center [114, 99] width 220 height 34
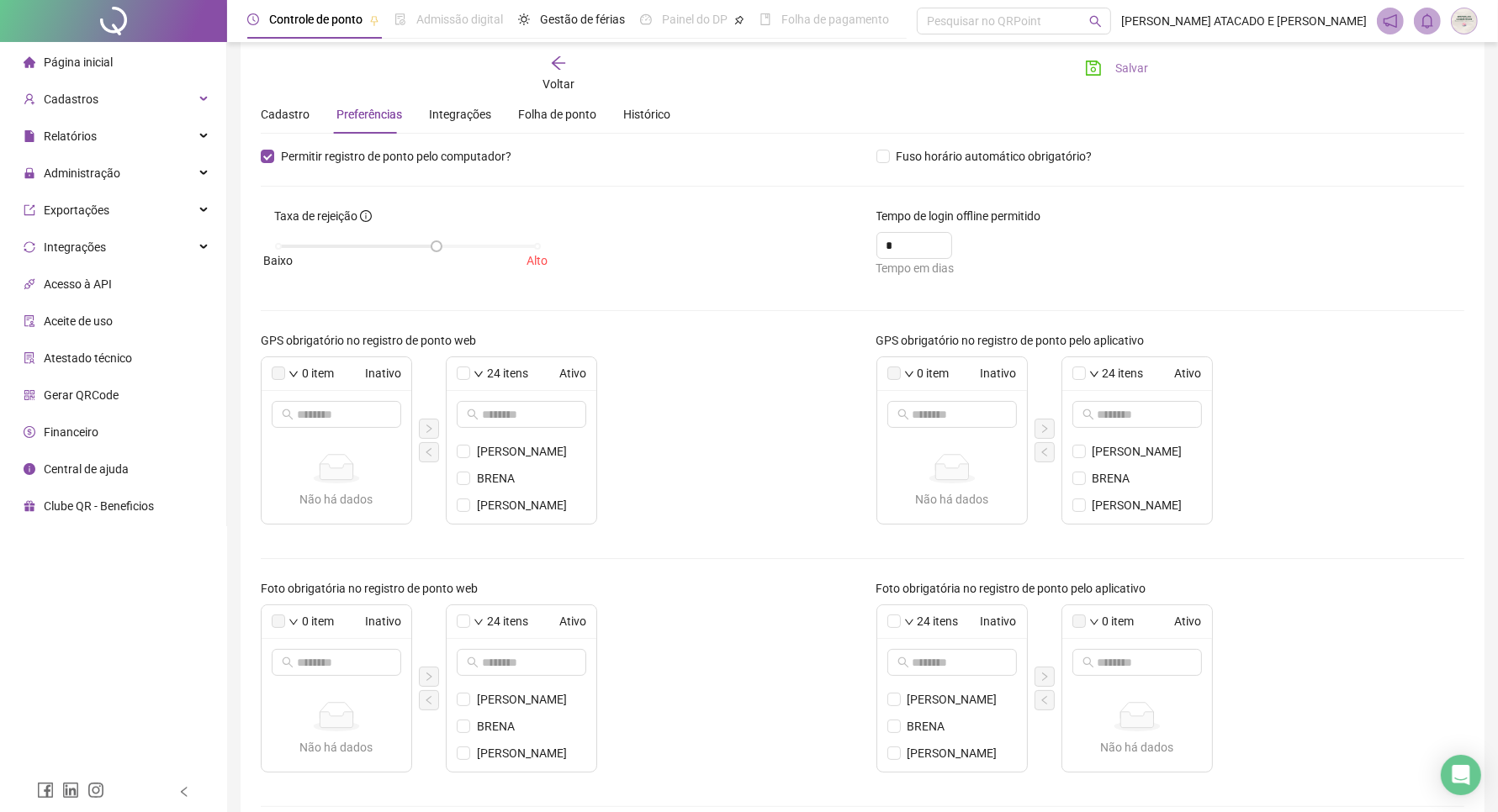
click at [167, 60] on li "Página inicial" at bounding box center [114, 62] width 220 height 34
